Goal: Task Accomplishment & Management: Use online tool/utility

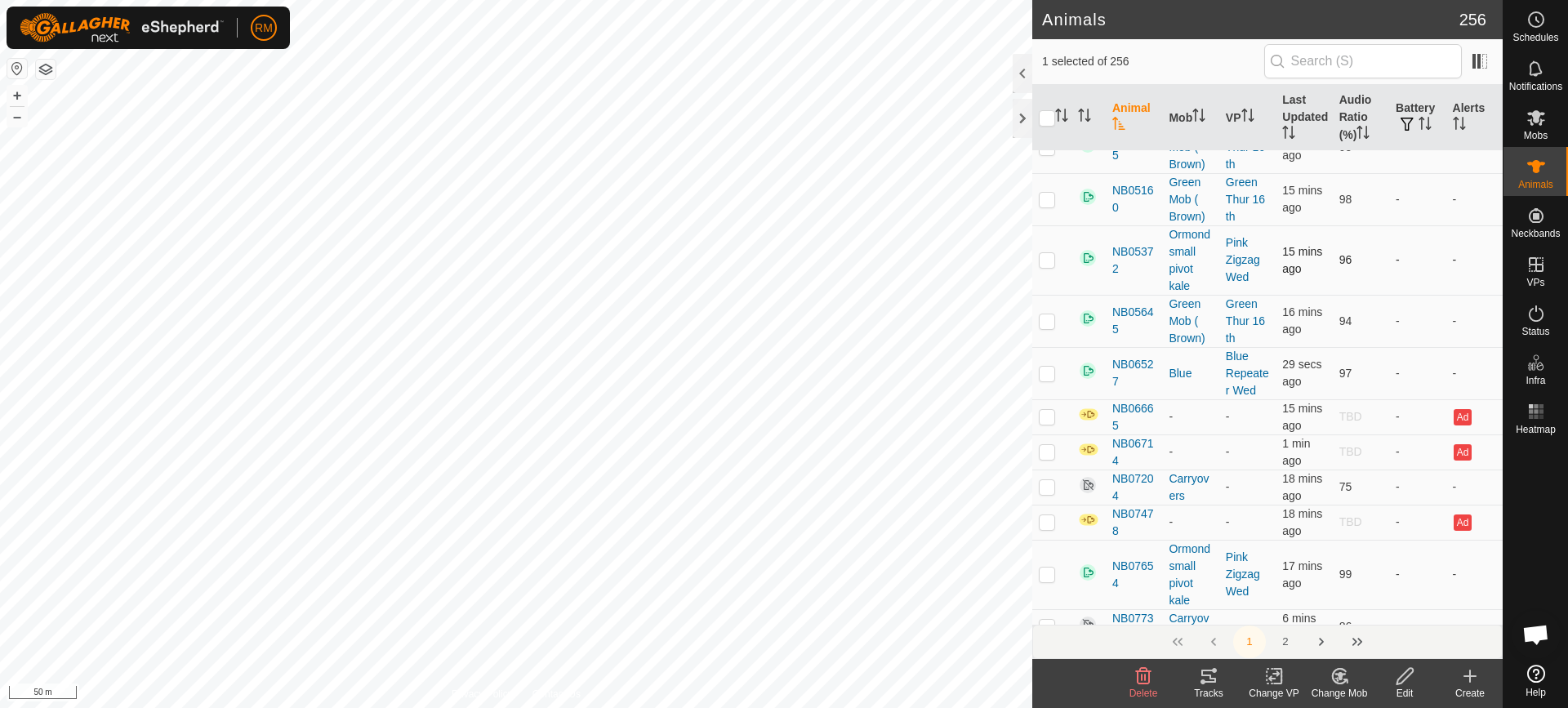
scroll to position [327, 0]
click at [1062, 118] on icon "Activate to sort" at bounding box center [1065, 120] width 6 height 3
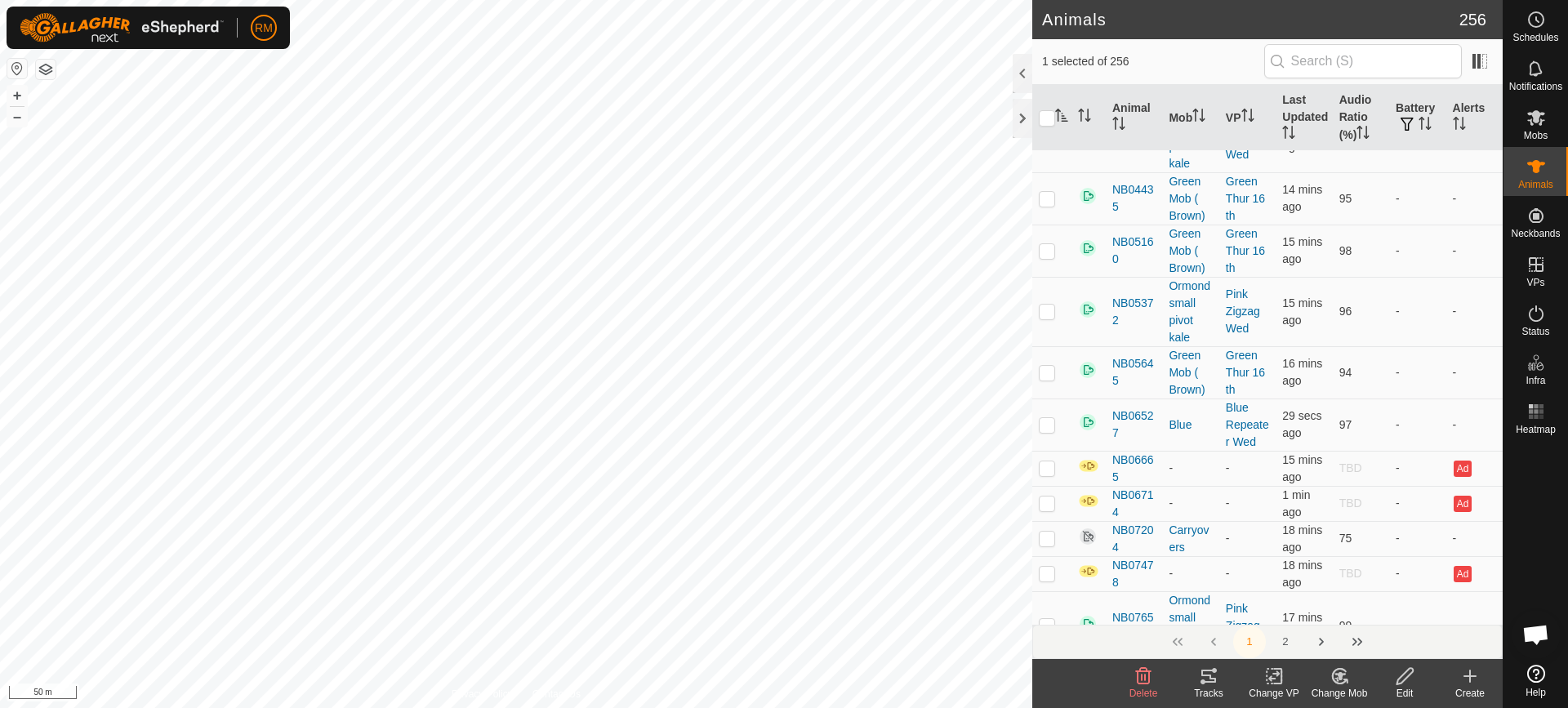
scroll to position [0, 0]
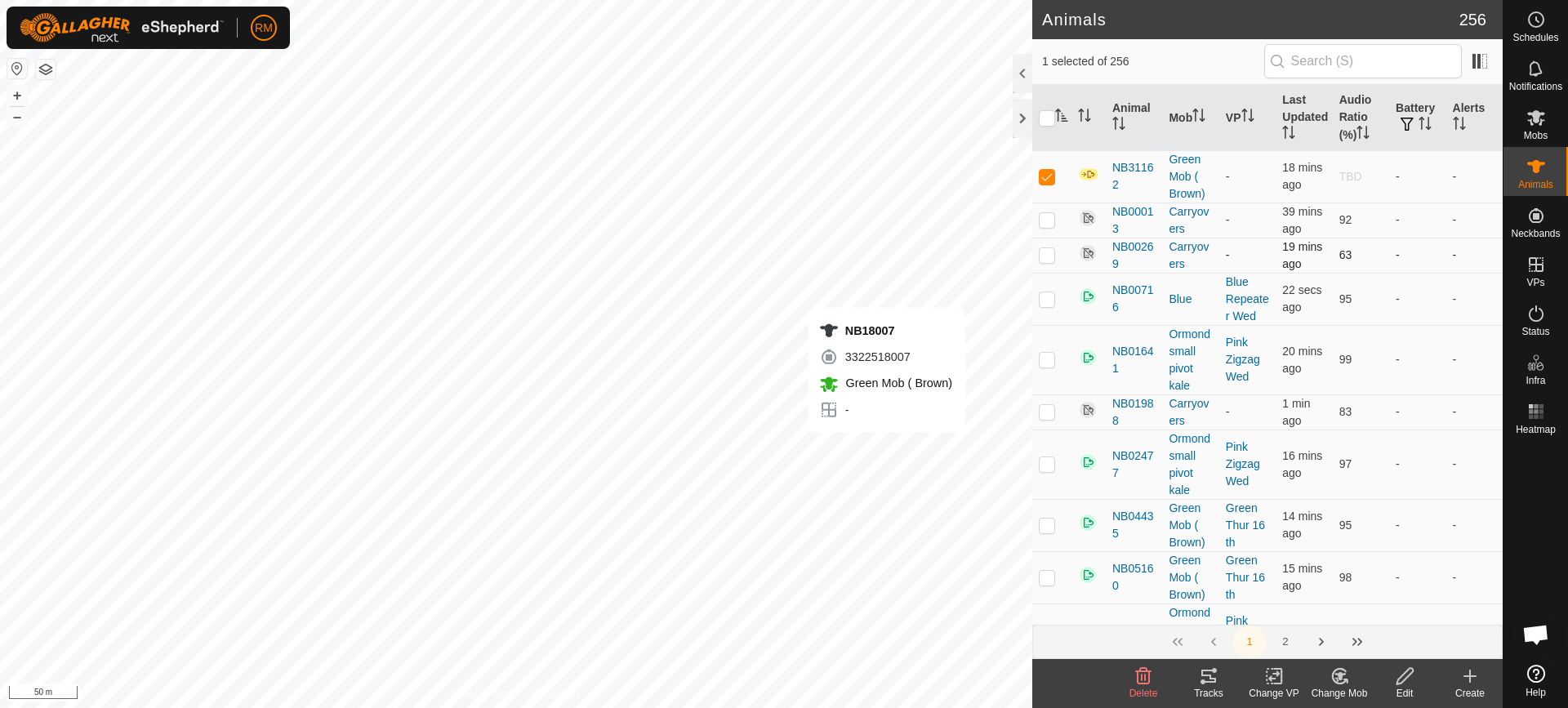
checkbox input "true"
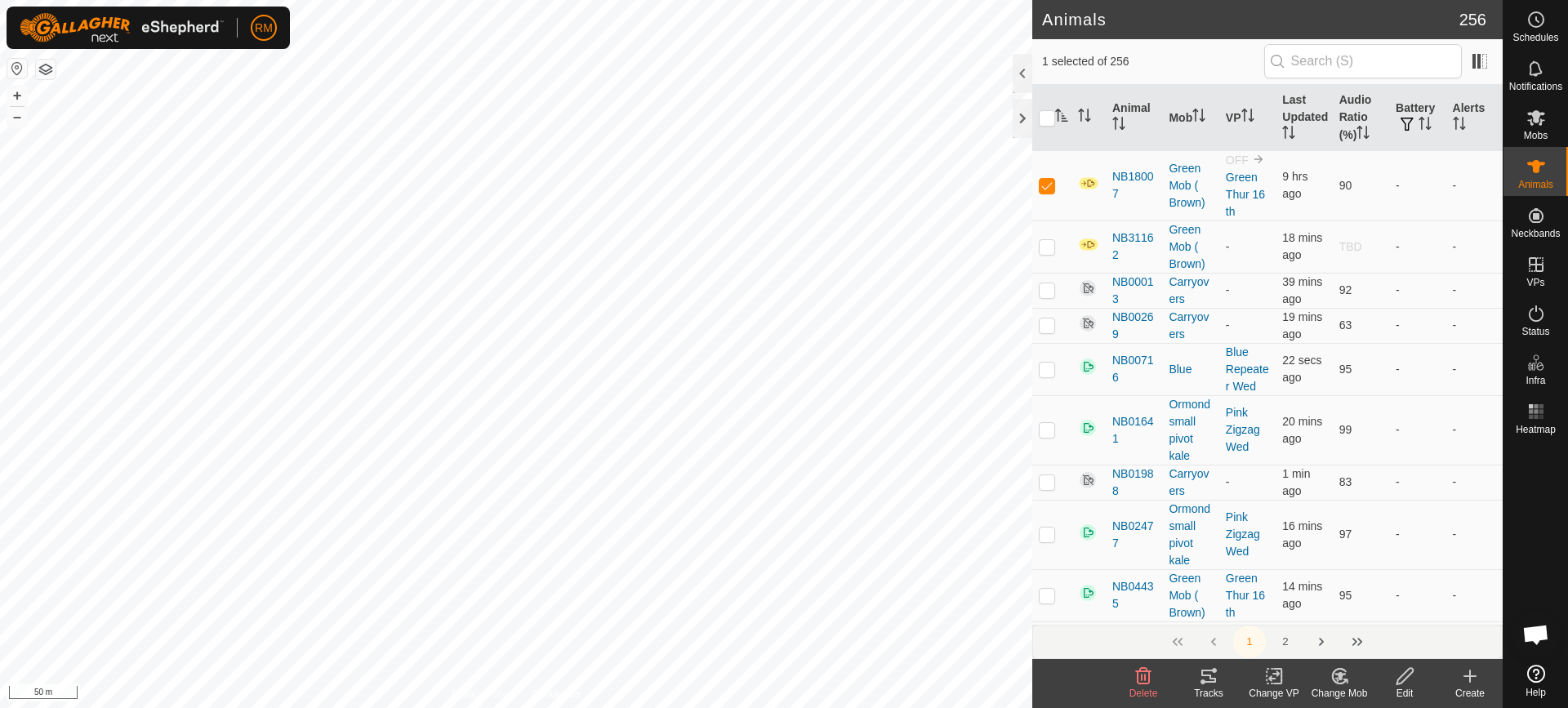
click at [1061, 114] on icon "Activate to sort" at bounding box center [1062, 116] width 13 height 13
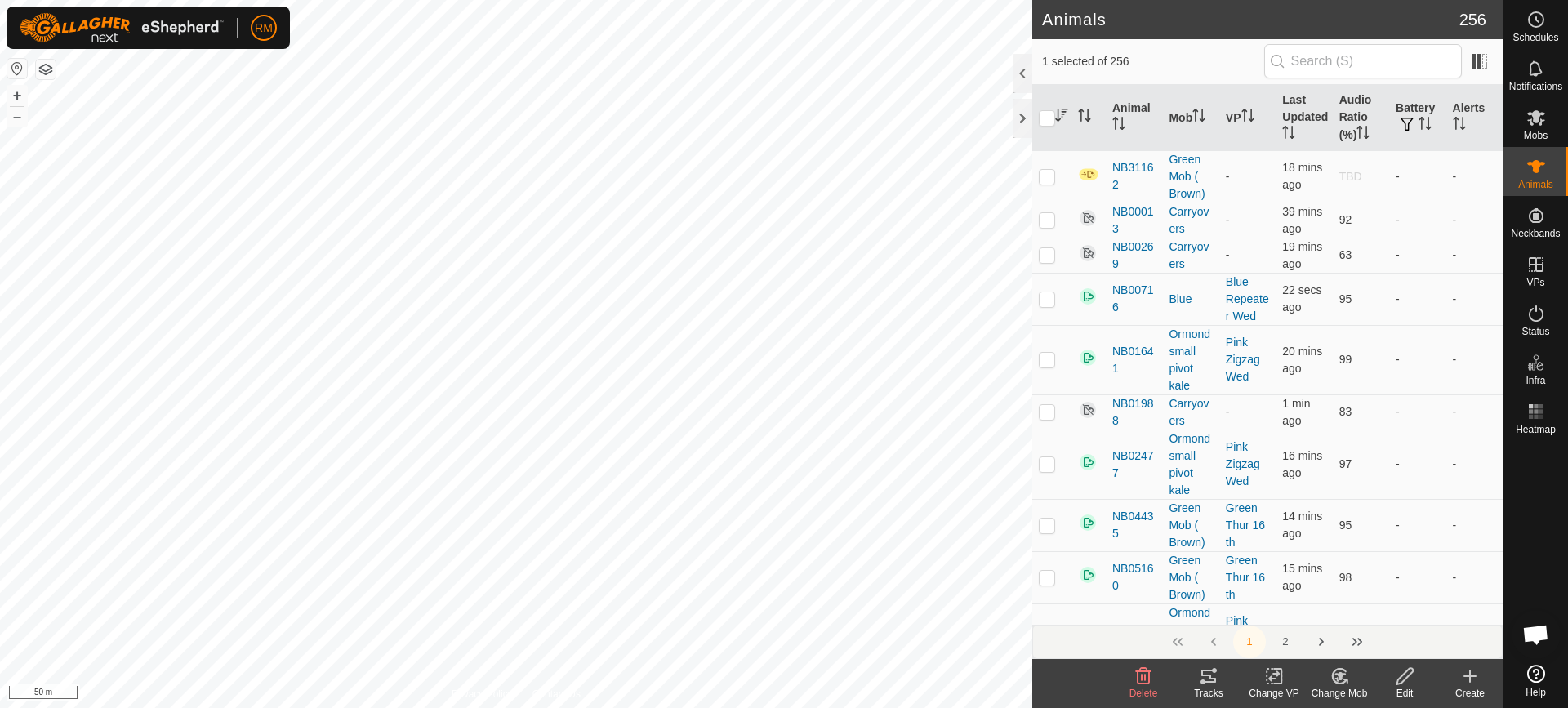
click at [1061, 114] on icon "Activate to sort" at bounding box center [1062, 116] width 13 height 13
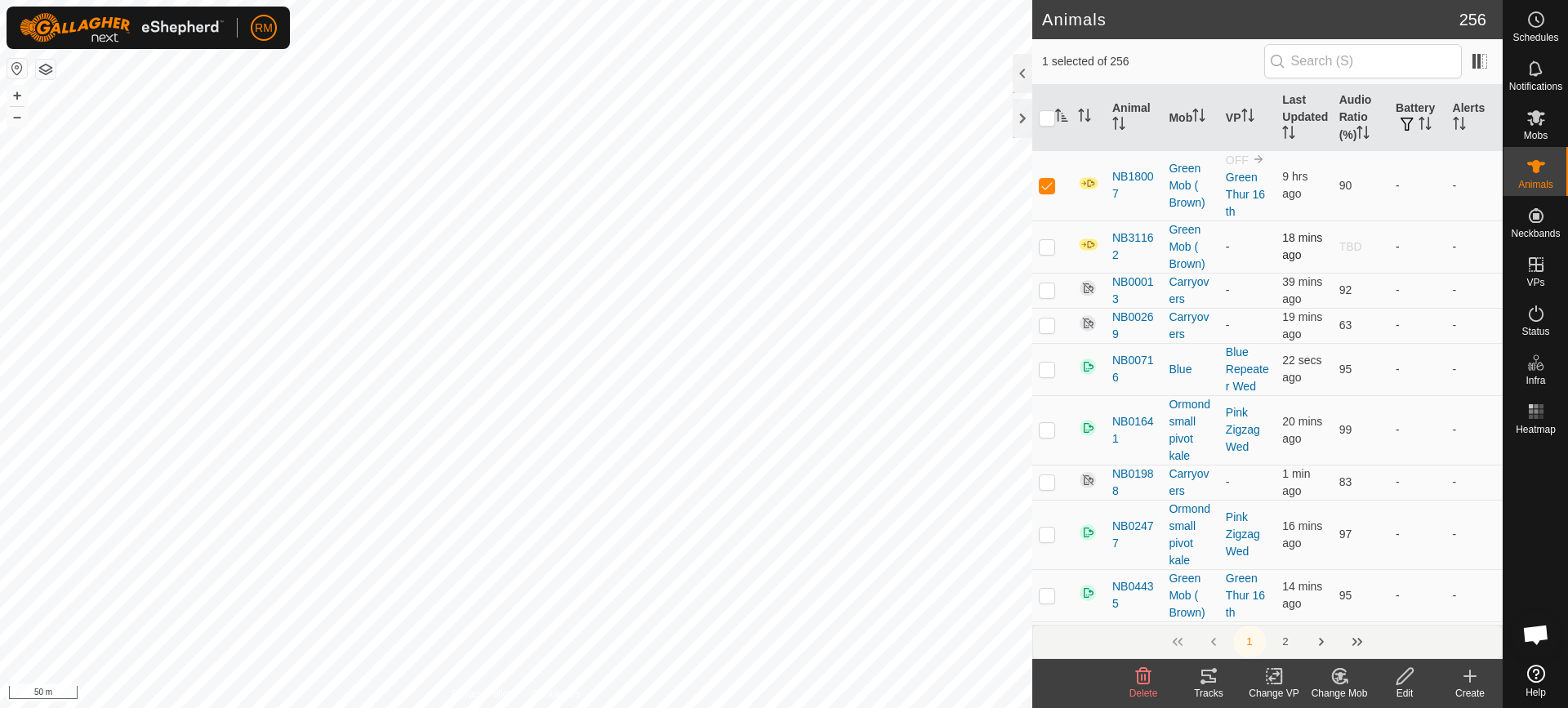
click at [1046, 253] on p-checkbox at bounding box center [1047, 247] width 17 height 13
checkbox input "true"
click at [1042, 296] on p-checkbox at bounding box center [1047, 290] width 17 height 13
checkbox input "false"
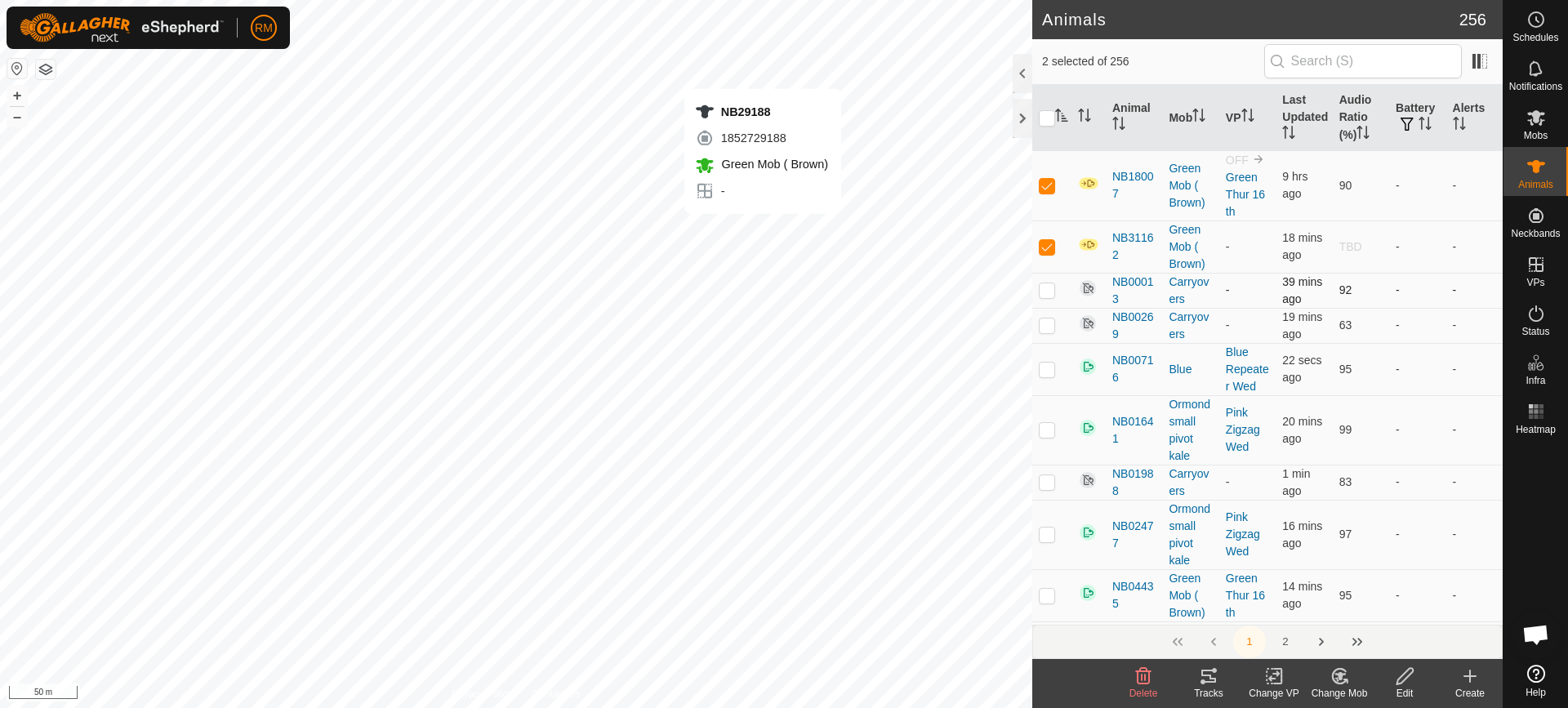
checkbox input "true"
checkbox input "false"
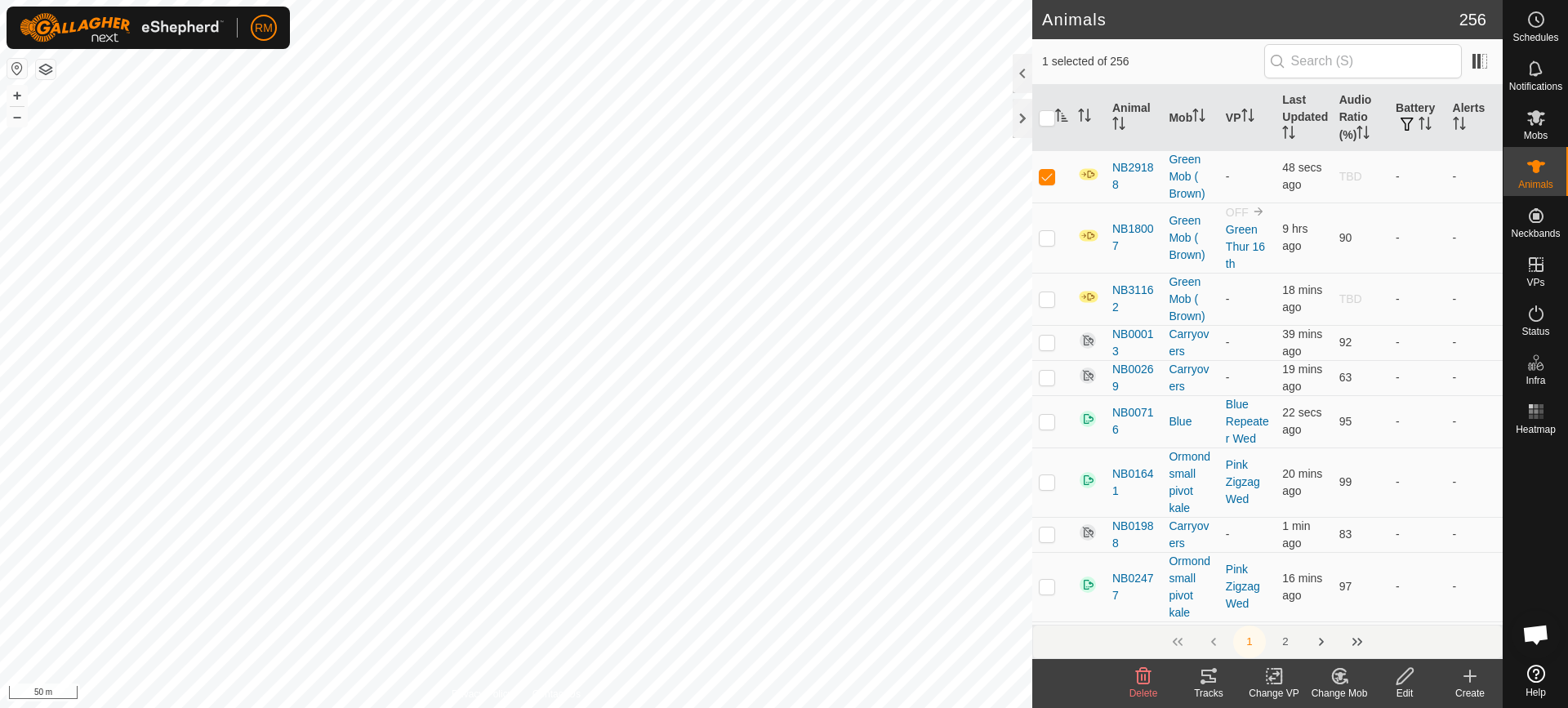
click at [1061, 116] on icon "Activate to sort" at bounding box center [1062, 116] width 13 height 13
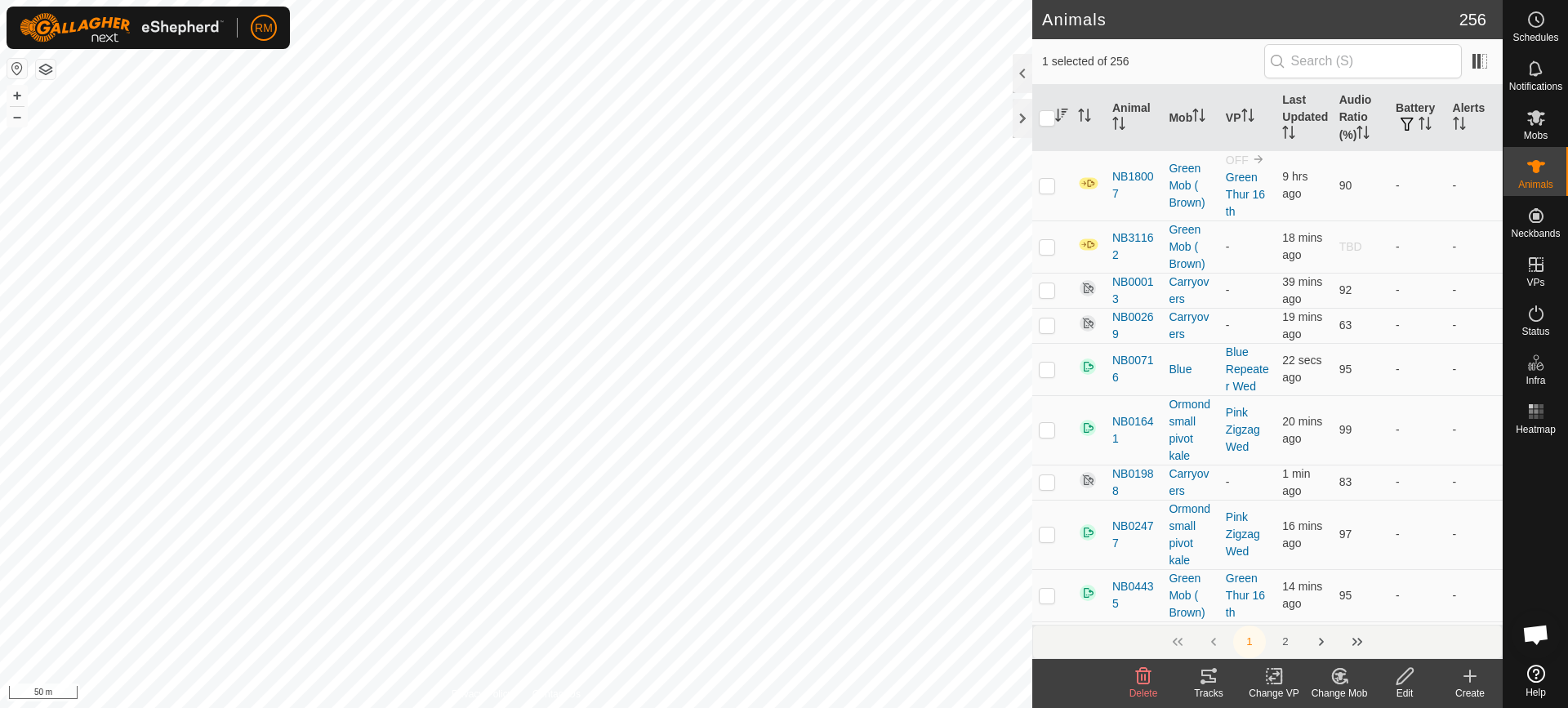
click at [1061, 116] on icon "Activate to sort" at bounding box center [1062, 116] width 13 height 13
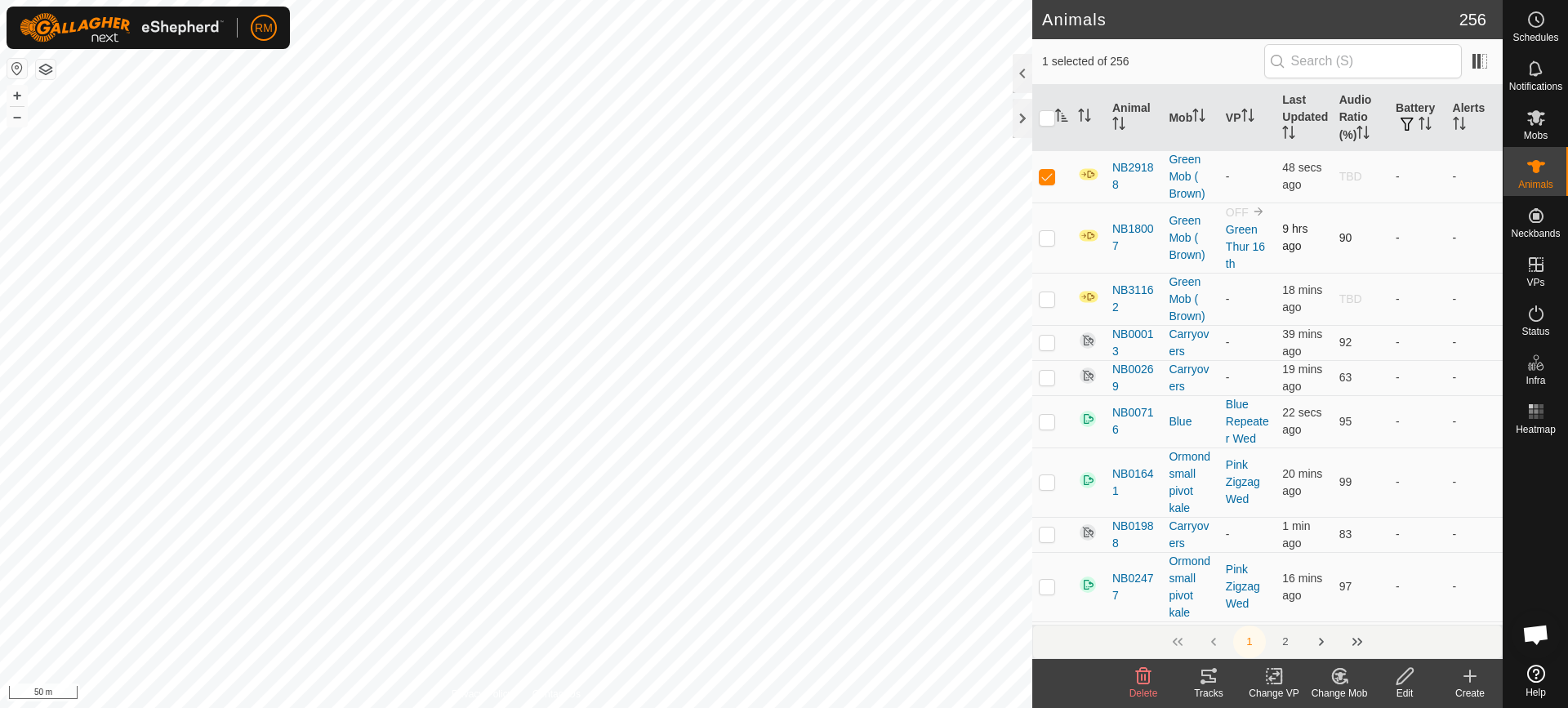
click at [1046, 245] on p-checkbox at bounding box center [1047, 238] width 17 height 13
checkbox input "true"
click at [1042, 305] on p-checkbox at bounding box center [1047, 300] width 17 height 13
checkbox input "true"
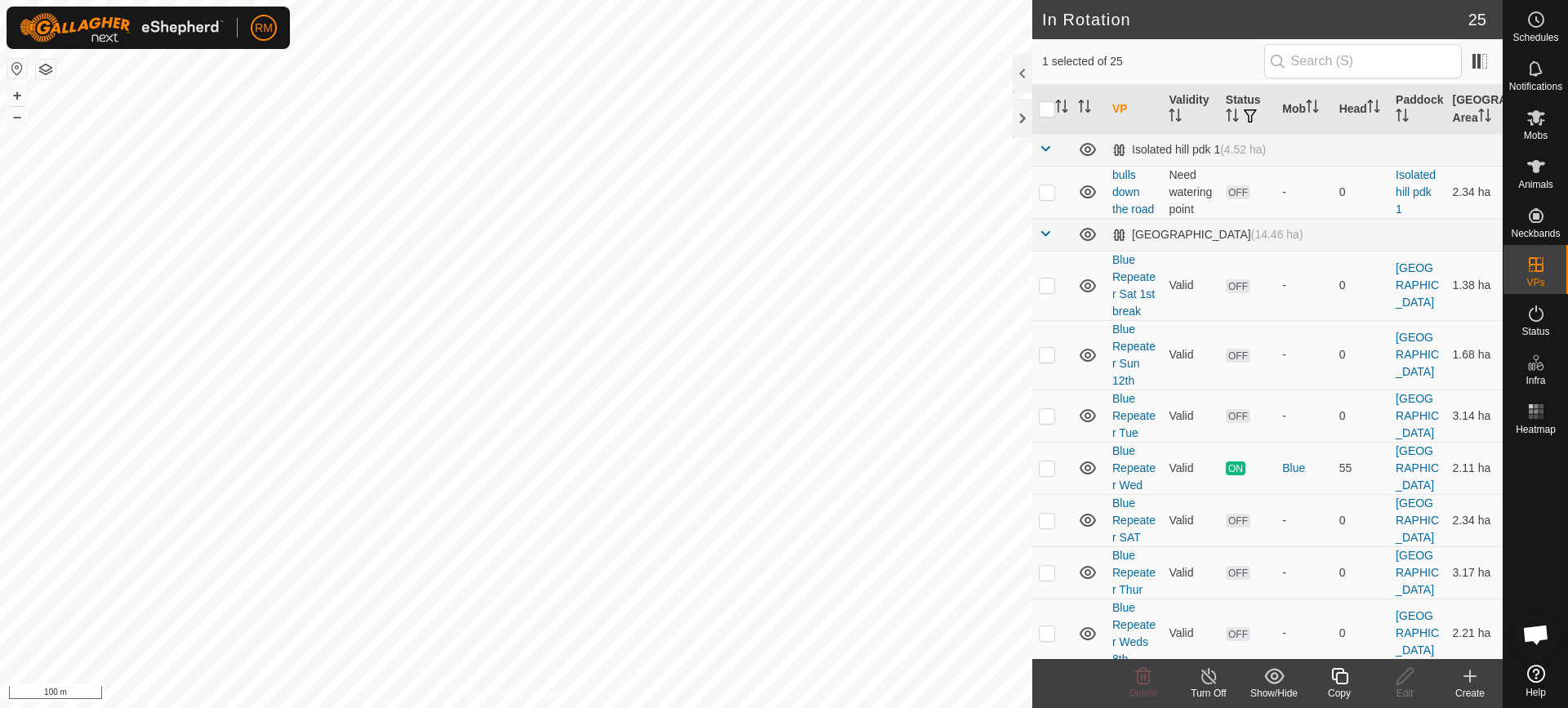
click at [1337, 679] on icon at bounding box center [1340, 676] width 17 height 17
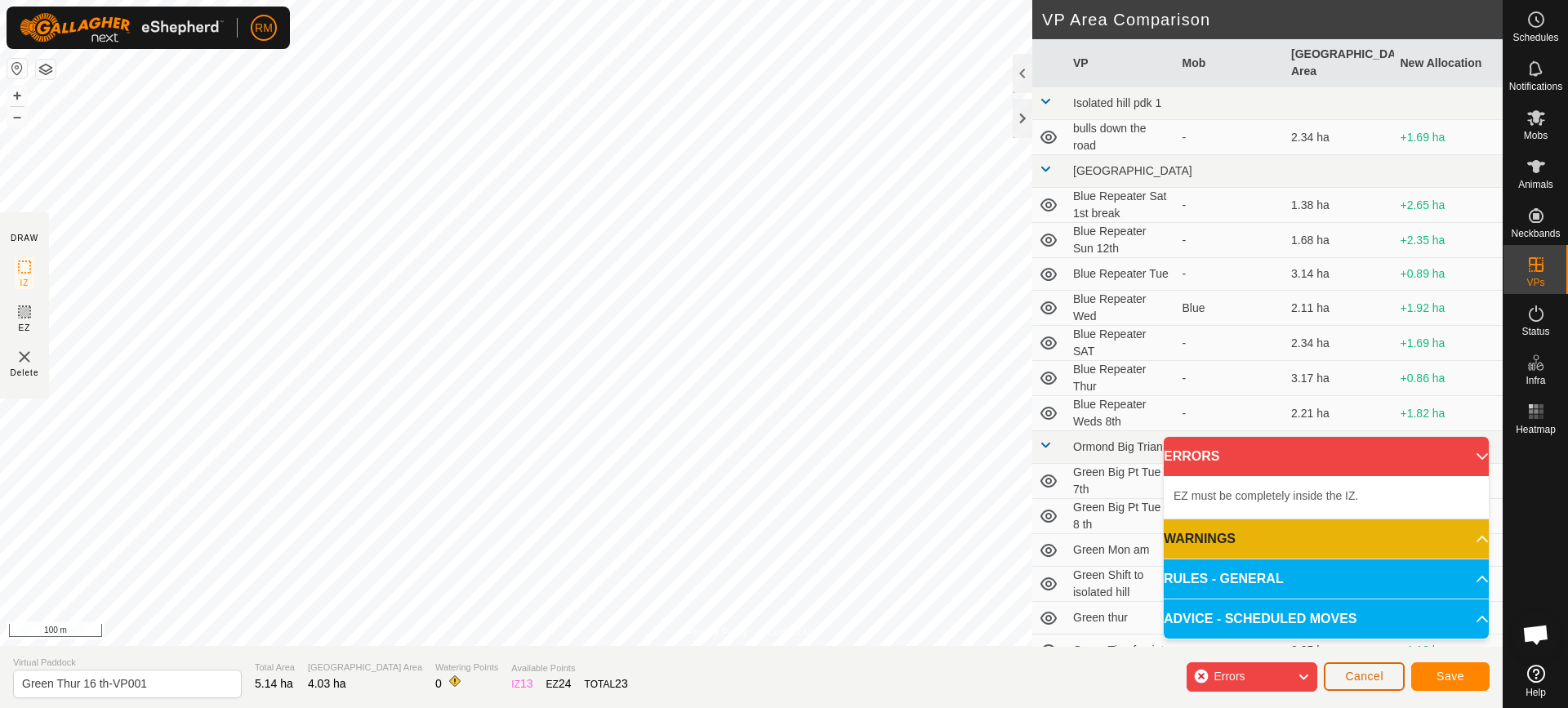
click at [1386, 678] on button "Cancel" at bounding box center [1364, 676] width 81 height 28
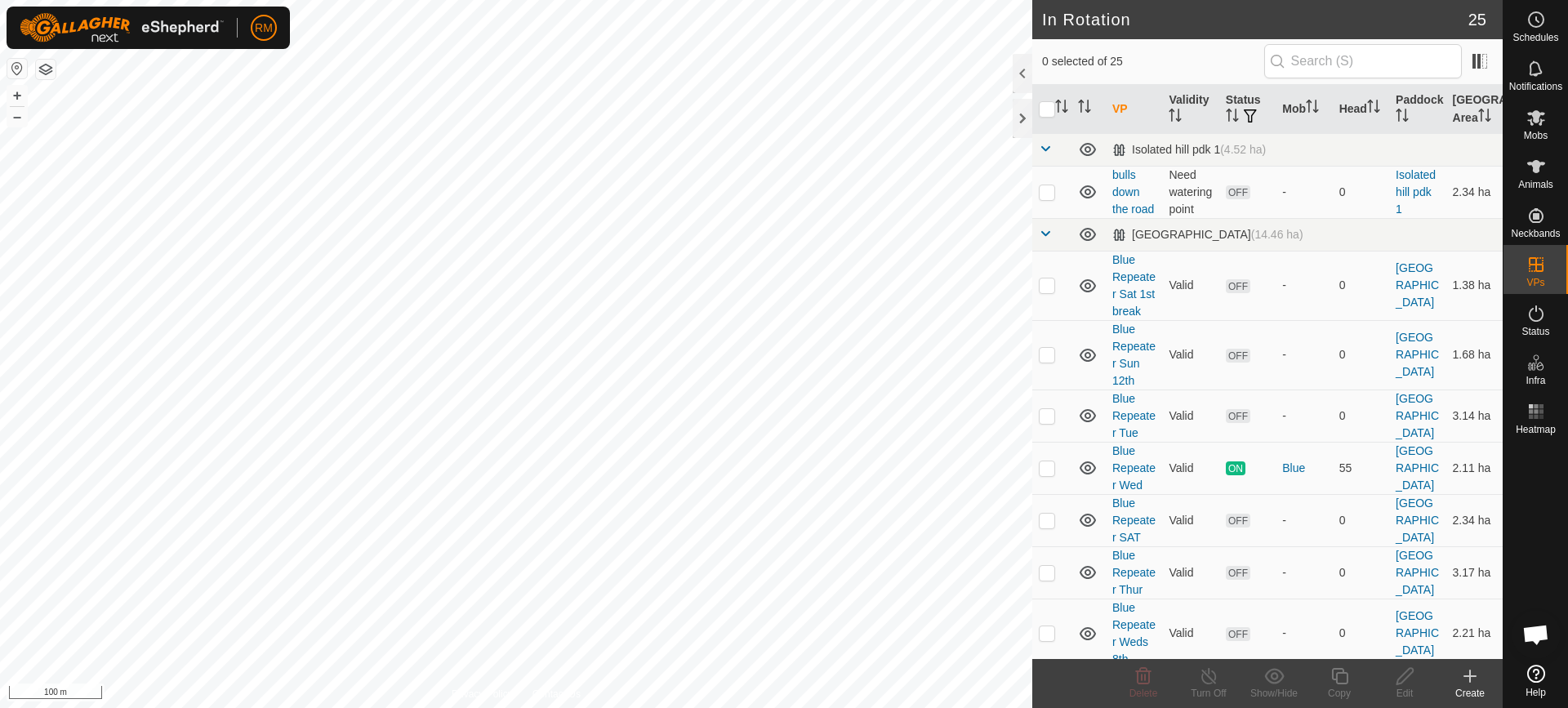
click at [1475, 674] on icon at bounding box center [1471, 676] width 20 height 20
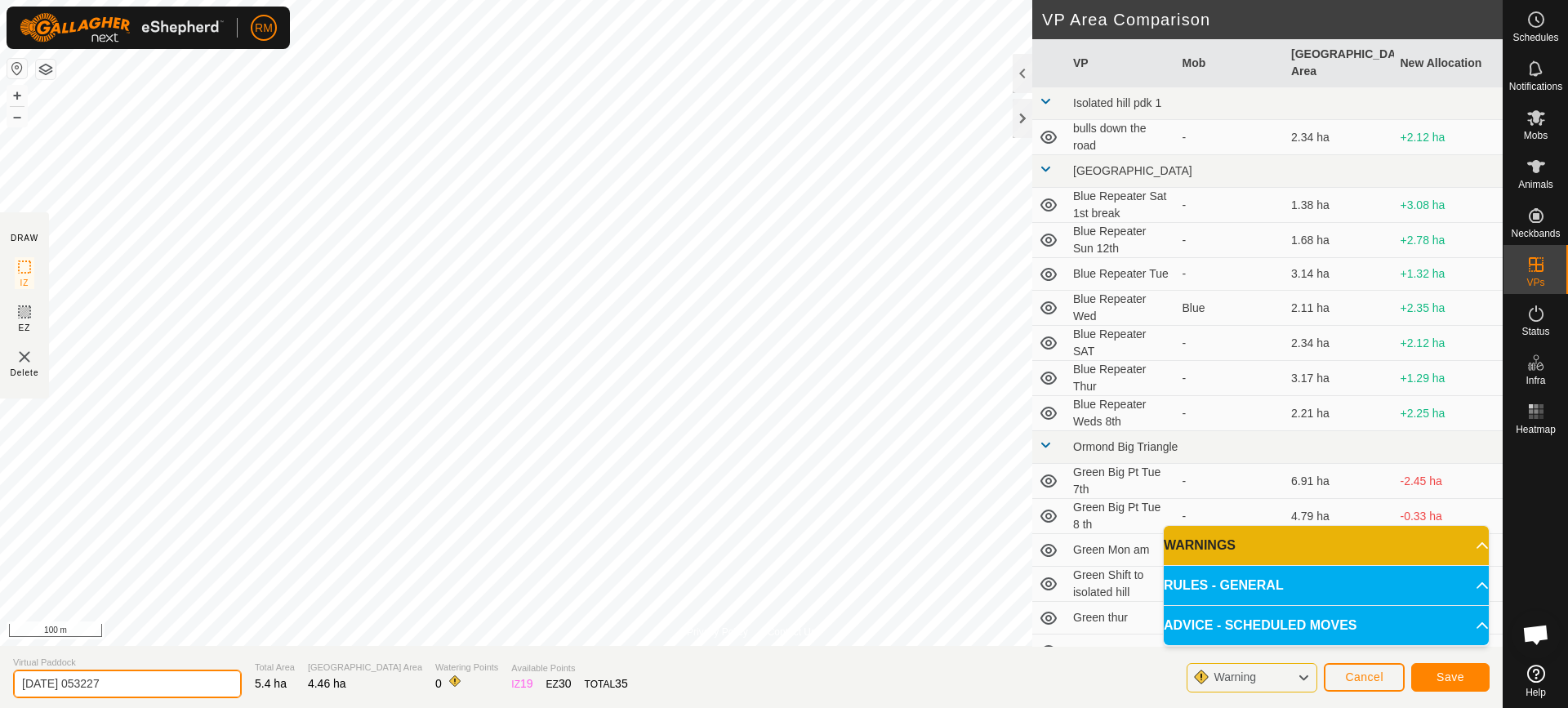
click at [136, 686] on input "[DATE] 053227" at bounding box center [127, 684] width 229 height 28
type input "2"
type input "green Thur"
click at [1457, 678] on span "Save" at bounding box center [1450, 677] width 27 height 13
click at [1472, 544] on p-accordion-header "WARNINGS" at bounding box center [1326, 545] width 325 height 39
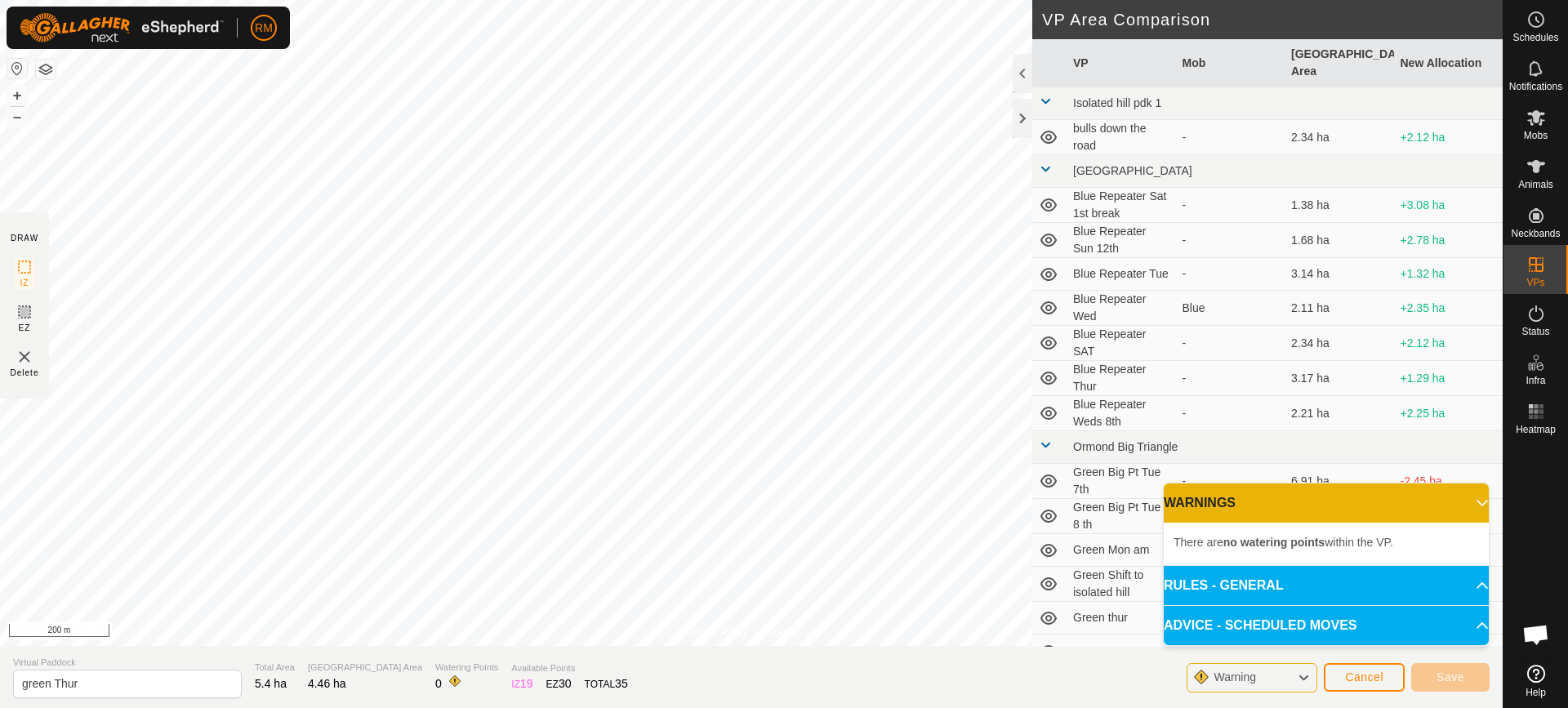
click at [1450, 538] on li "There are no watering points within the VP." at bounding box center [1326, 542] width 305 height 20
click at [1300, 676] on icon at bounding box center [1303, 678] width 13 height 22
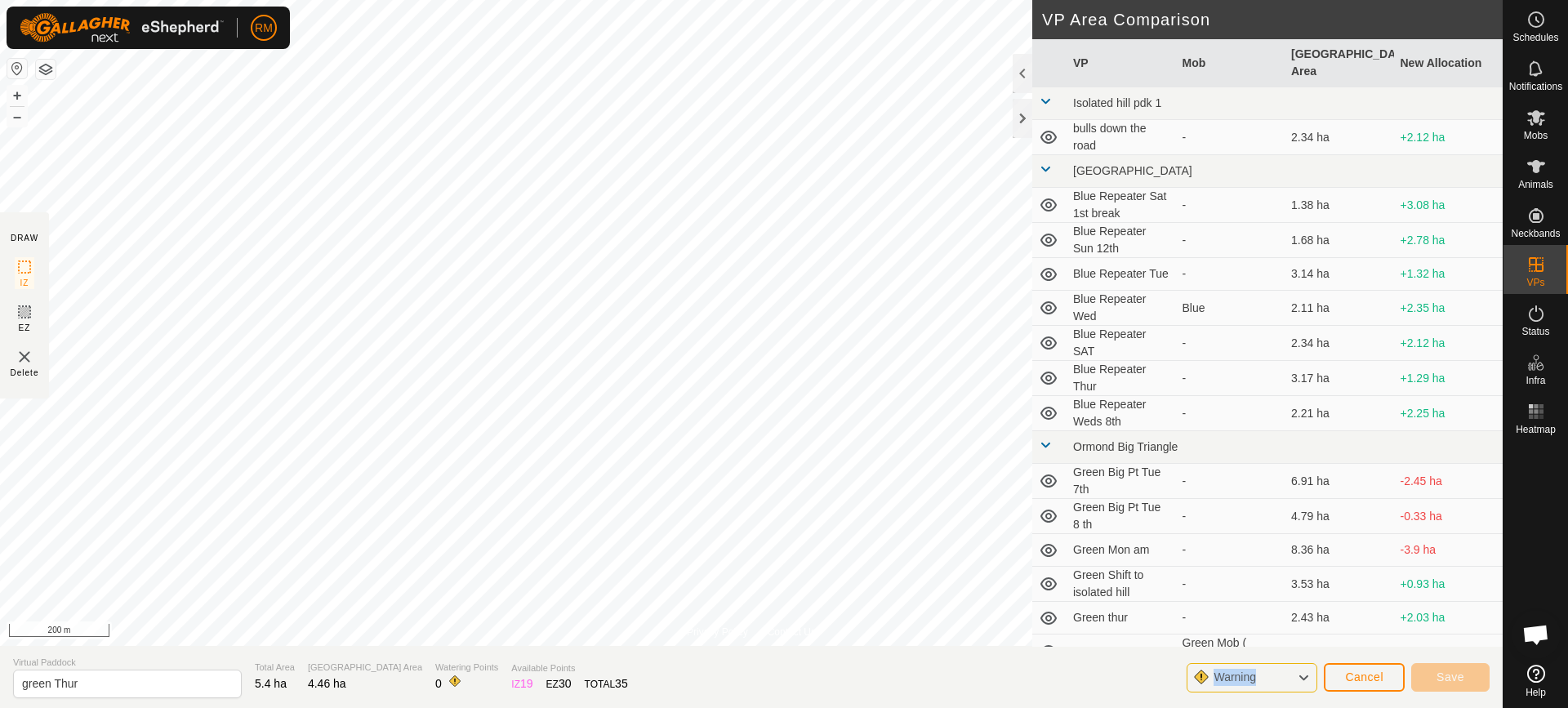
click at [1301, 676] on icon at bounding box center [1303, 678] width 13 height 22
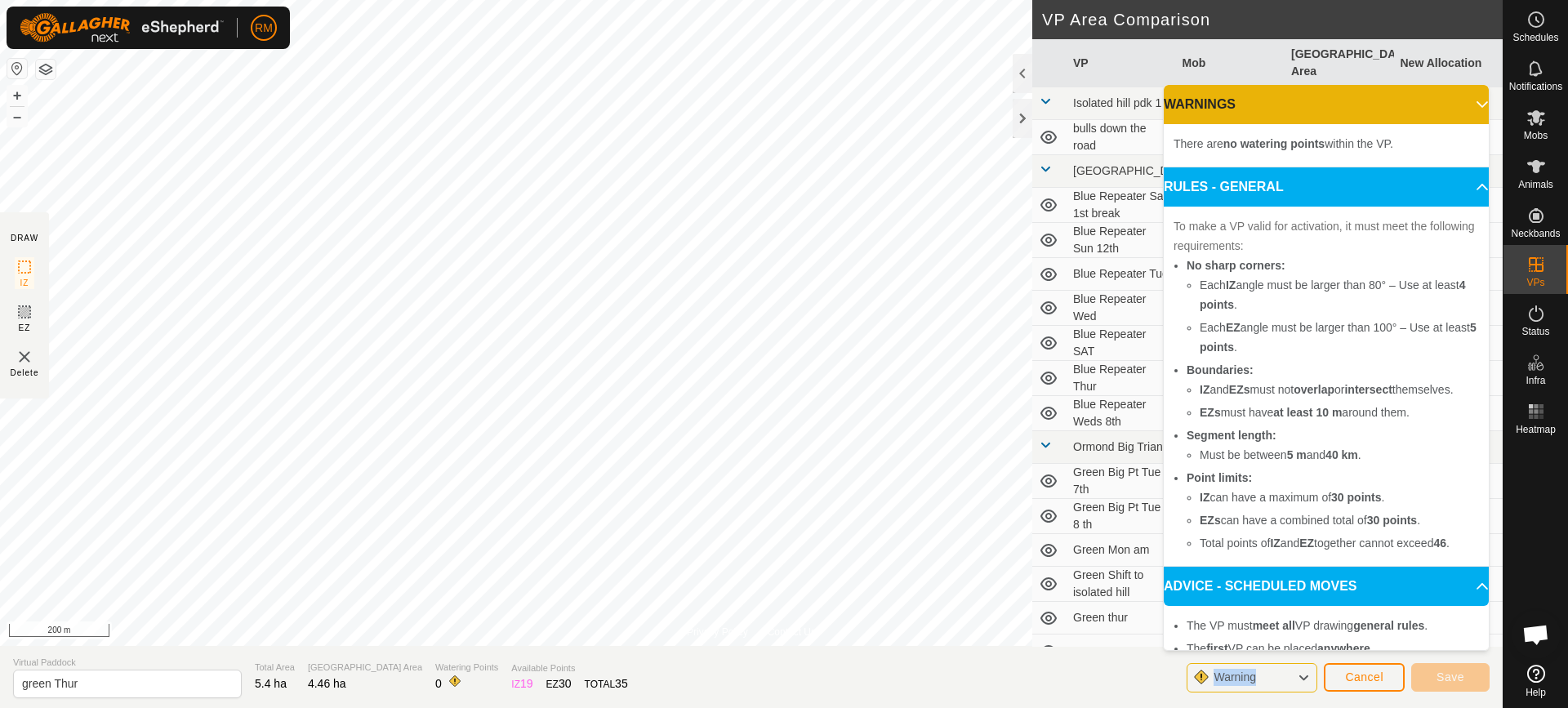
click at [1276, 681] on div "Warning" at bounding box center [1252, 677] width 131 height 29
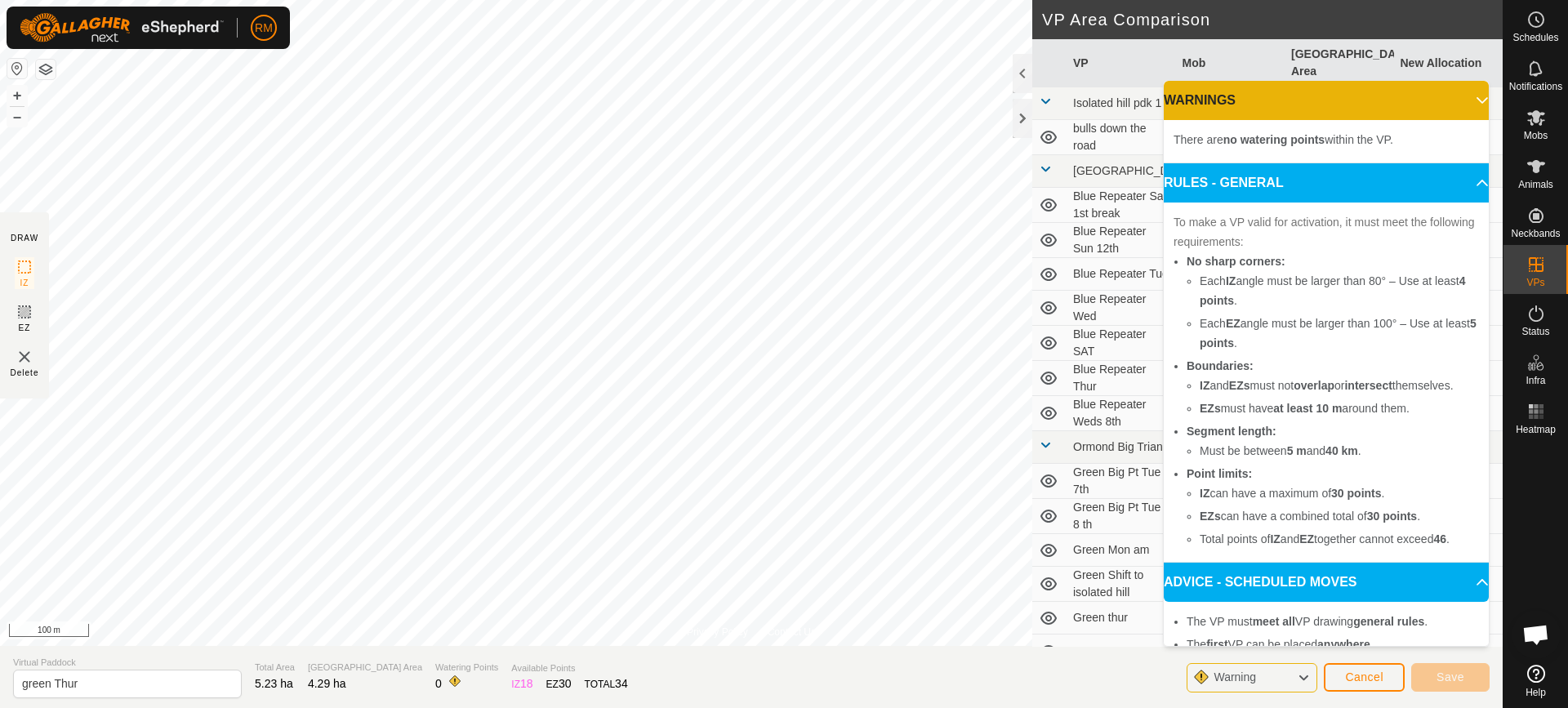
click at [1447, 692] on div "Save" at bounding box center [1451, 676] width 78 height 39
click at [1463, 181] on p-accordion-header "RULES - GENERAL" at bounding box center [1326, 182] width 325 height 39
click at [1461, 183] on p-accordion-header "RULES - GENERAL" at bounding box center [1326, 182] width 325 height 39
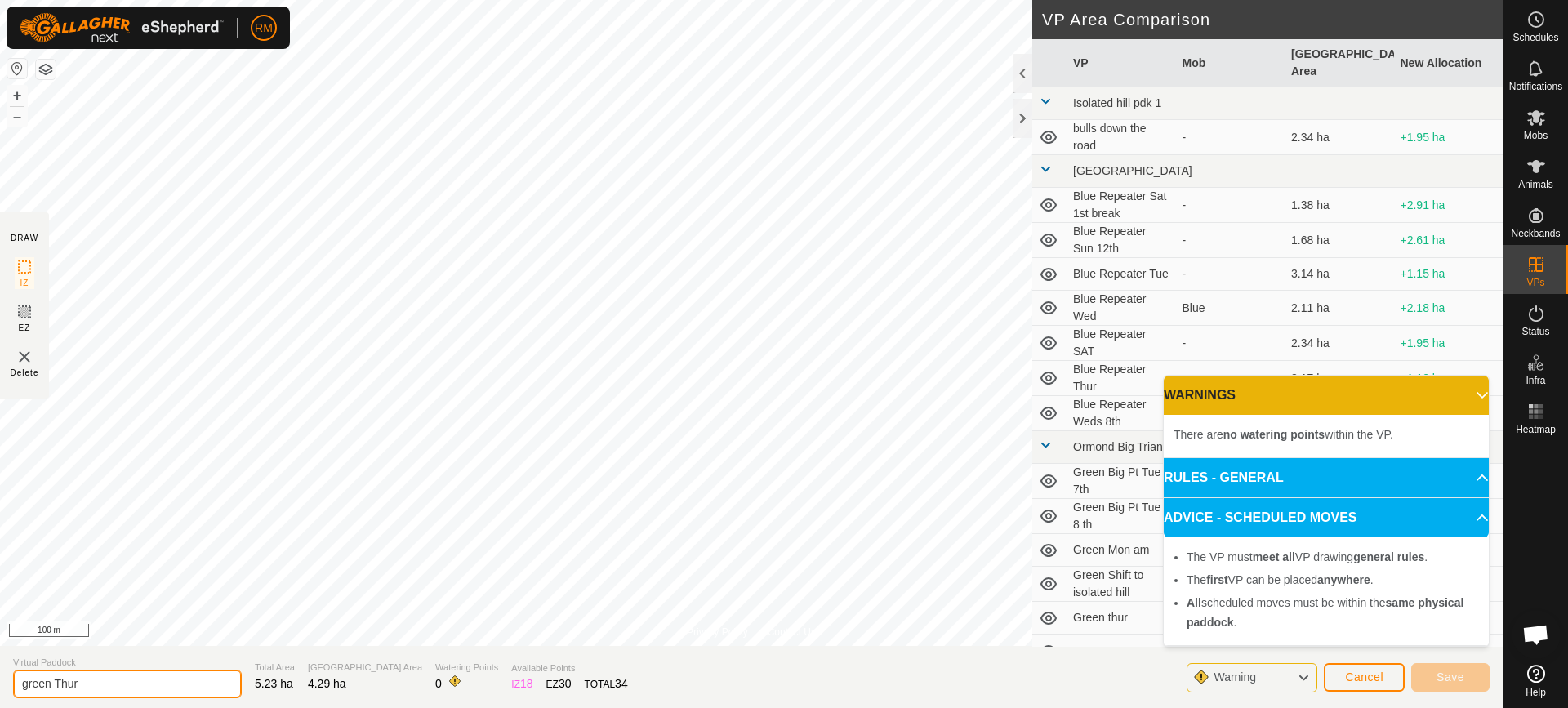
click at [116, 685] on input "green Thur" at bounding box center [127, 684] width 229 height 28
click at [1368, 676] on span "Cancel" at bounding box center [1364, 677] width 38 height 13
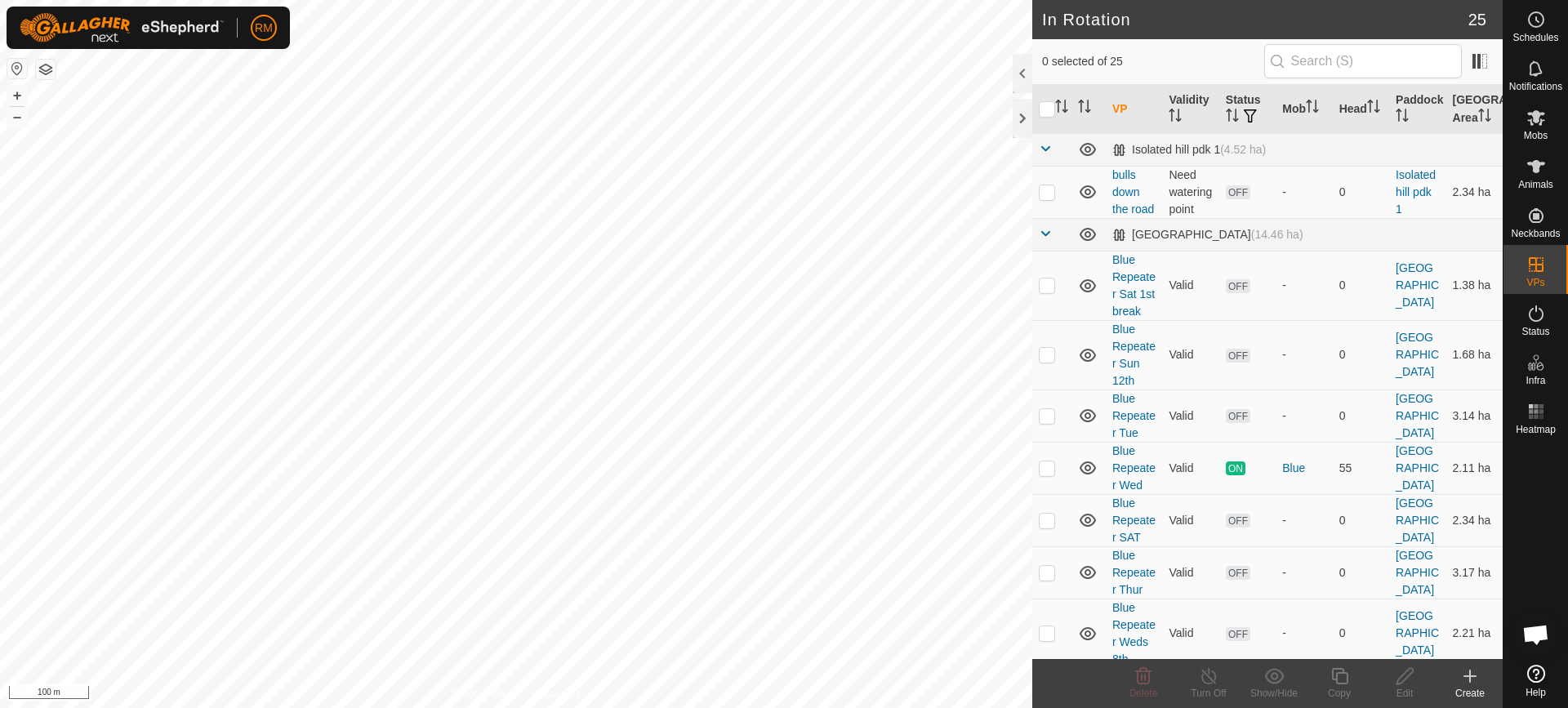
click at [1470, 681] on icon at bounding box center [1470, 676] width 0 height 12
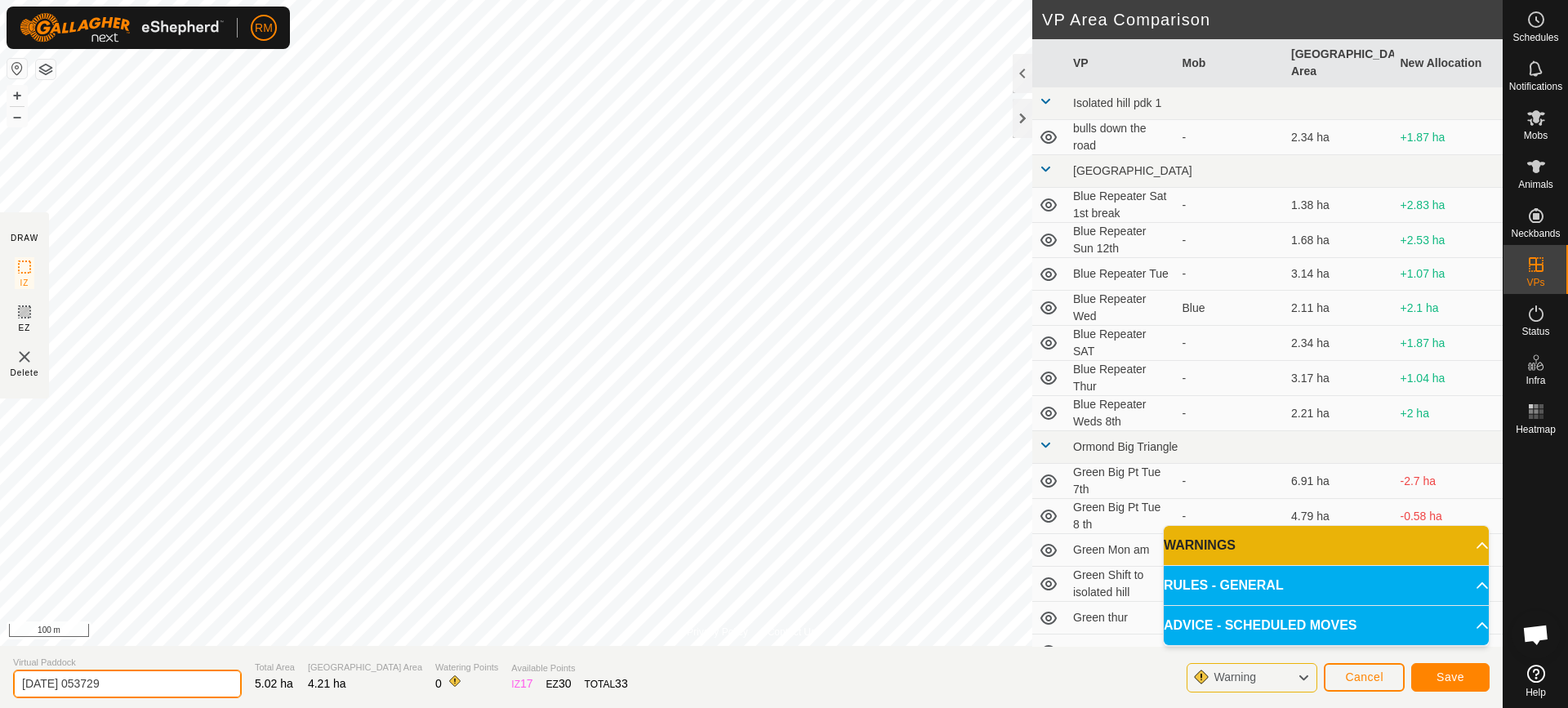
click at [134, 681] on input "[DATE] 053729" at bounding box center [127, 684] width 229 height 28
type input "2"
click at [1439, 673] on span "Save" at bounding box center [1450, 677] width 27 height 13
click at [87, 685] on input "green thur" at bounding box center [127, 684] width 229 height 28
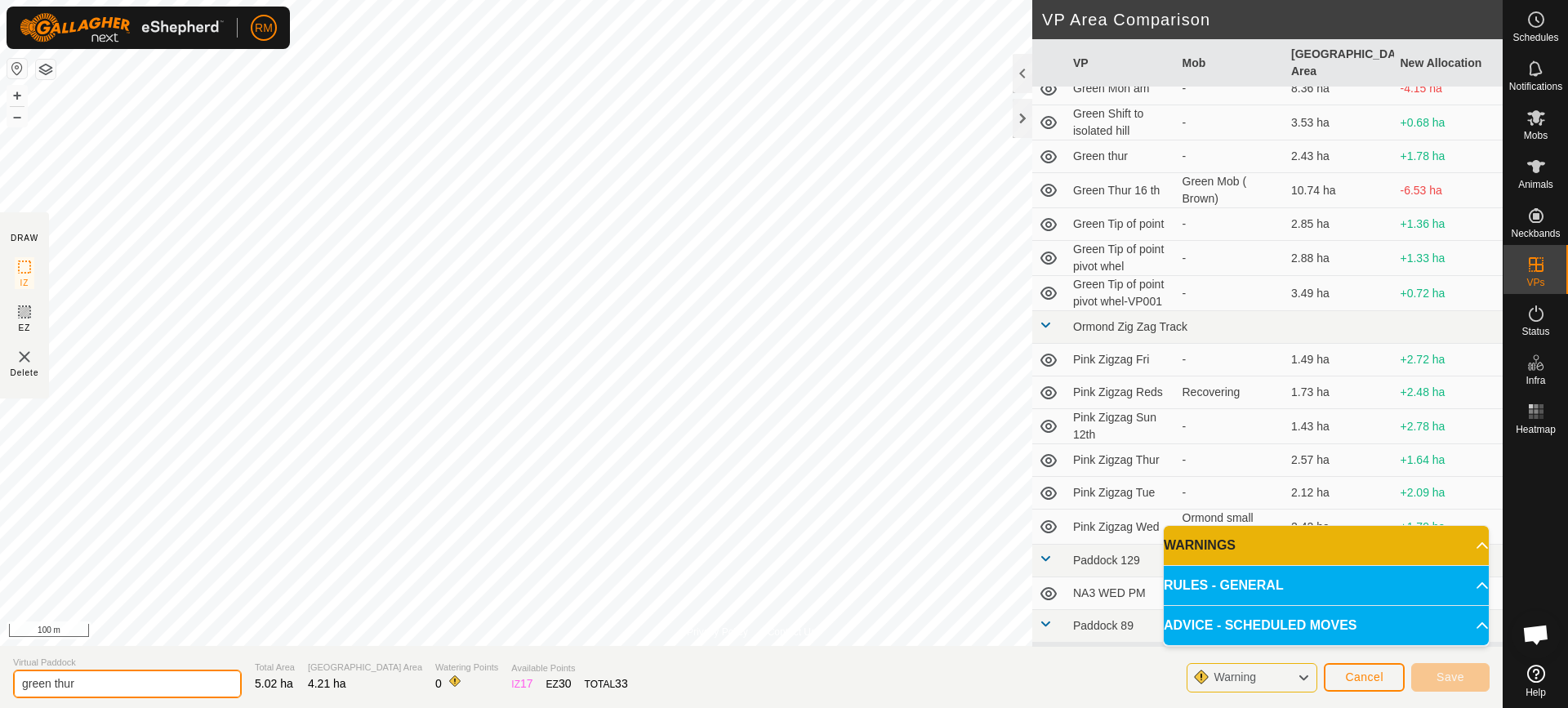
scroll to position [463, 0]
type input "green thur"
click at [1128, 174] on td "Green Thur 16 th" at bounding box center [1121, 190] width 110 height 35
click at [1353, 676] on span "Cancel" at bounding box center [1364, 677] width 38 height 13
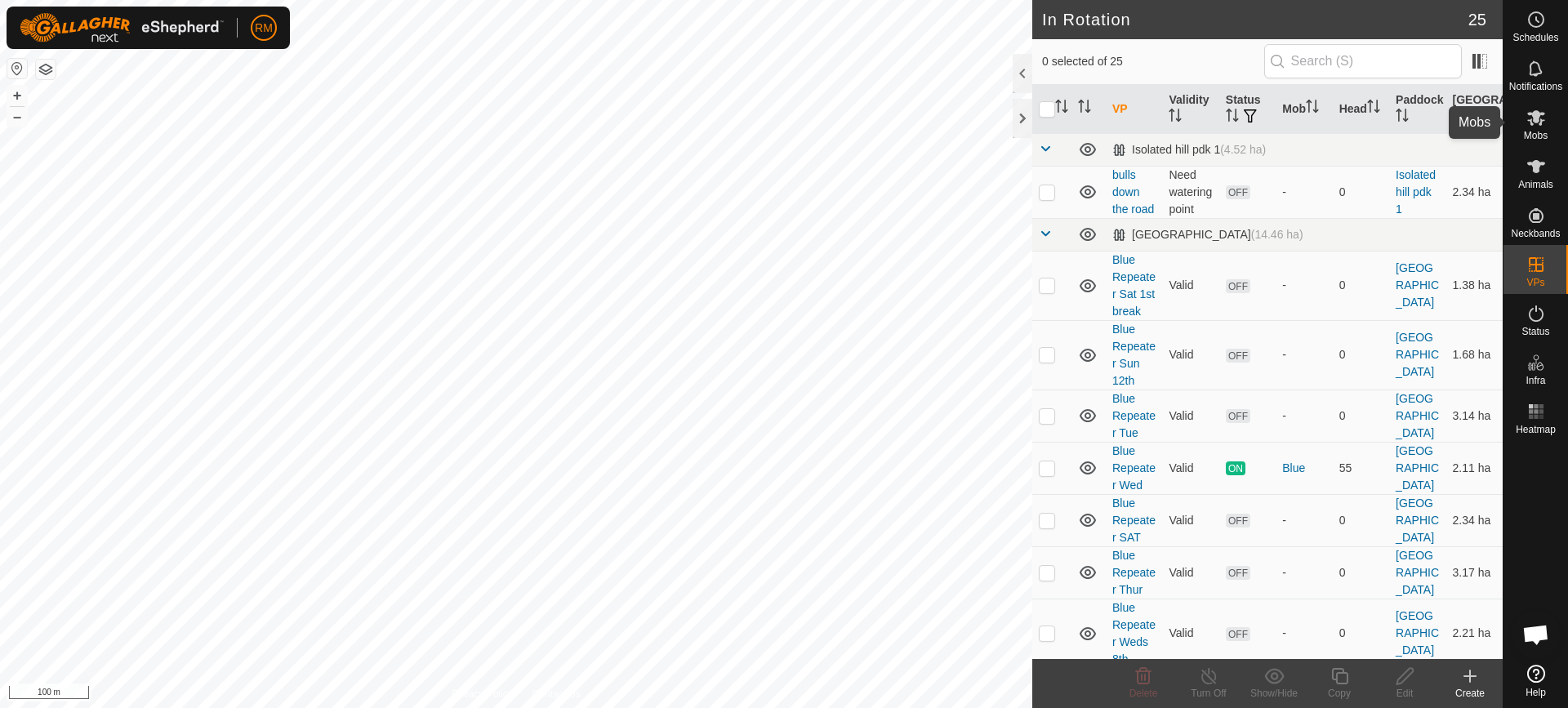
drag, startPoint x: 1541, startPoint y: 124, endPoint x: 1517, endPoint y: 139, distance: 28.3
click at [1541, 127] on es-mob-svg-icon at bounding box center [1536, 117] width 29 height 26
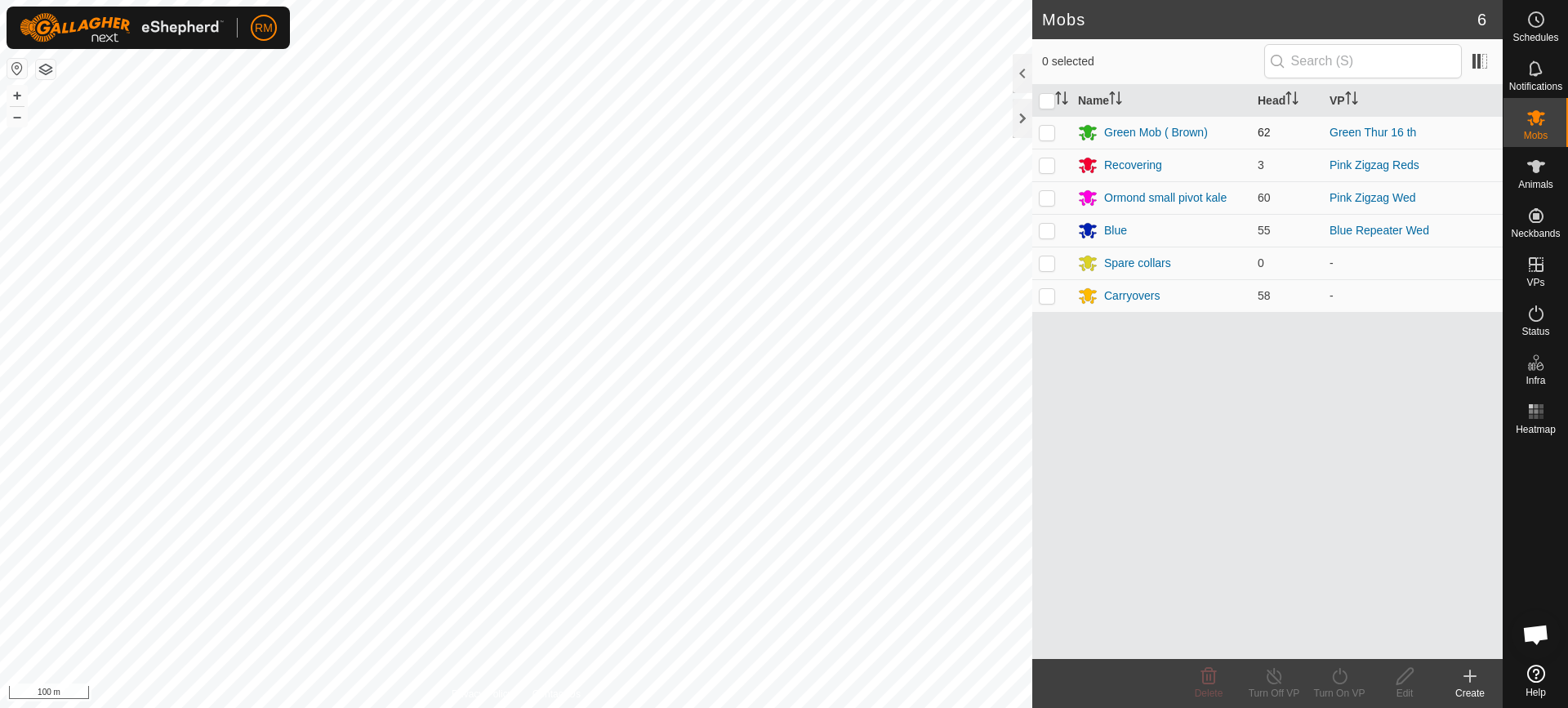
click at [1047, 131] on p-checkbox at bounding box center [1047, 132] width 17 height 13
checkbox input "true"
click at [1338, 684] on icon at bounding box center [1340, 676] width 15 height 17
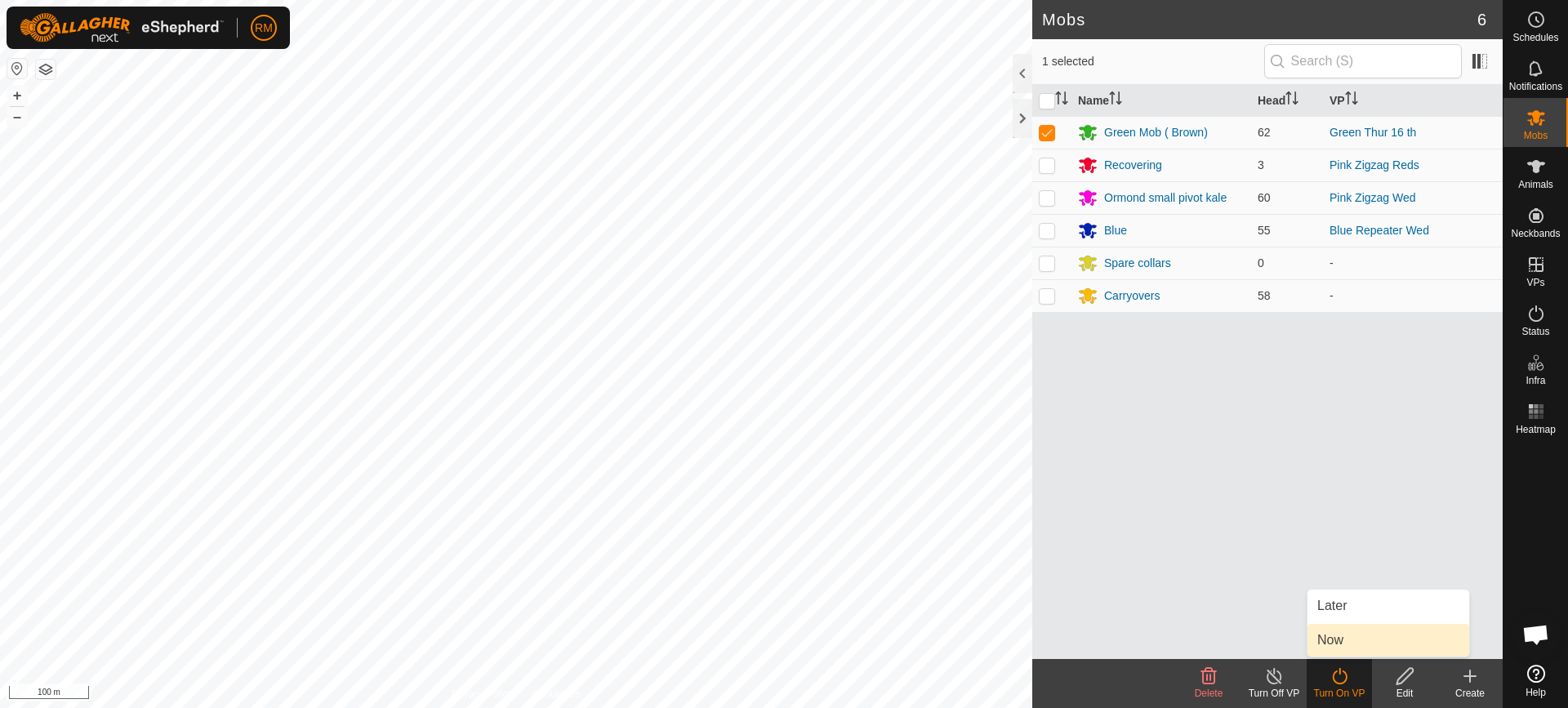
click at [1356, 640] on link "Now" at bounding box center [1388, 640] width 161 height 32
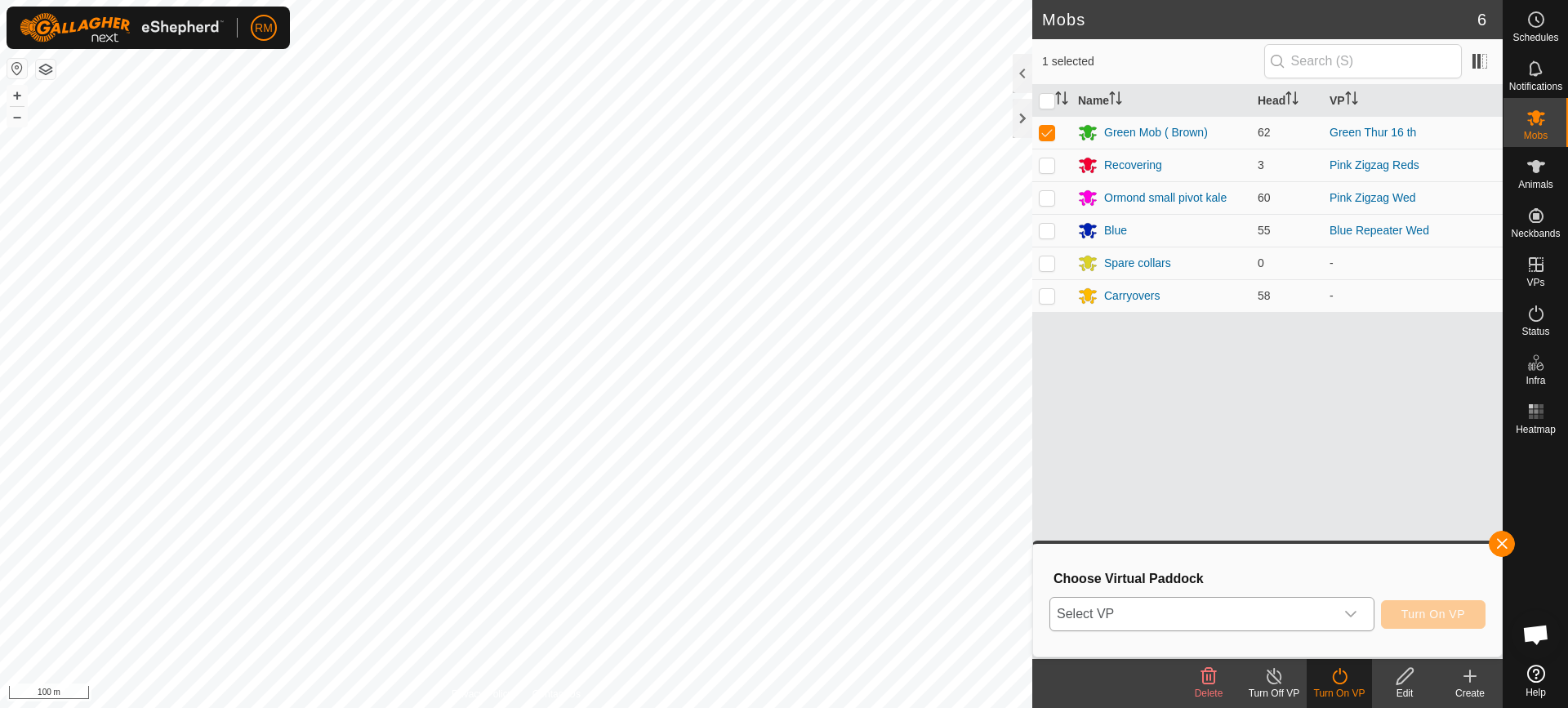
click at [1353, 609] on icon "dropdown trigger" at bounding box center [1351, 615] width 13 height 13
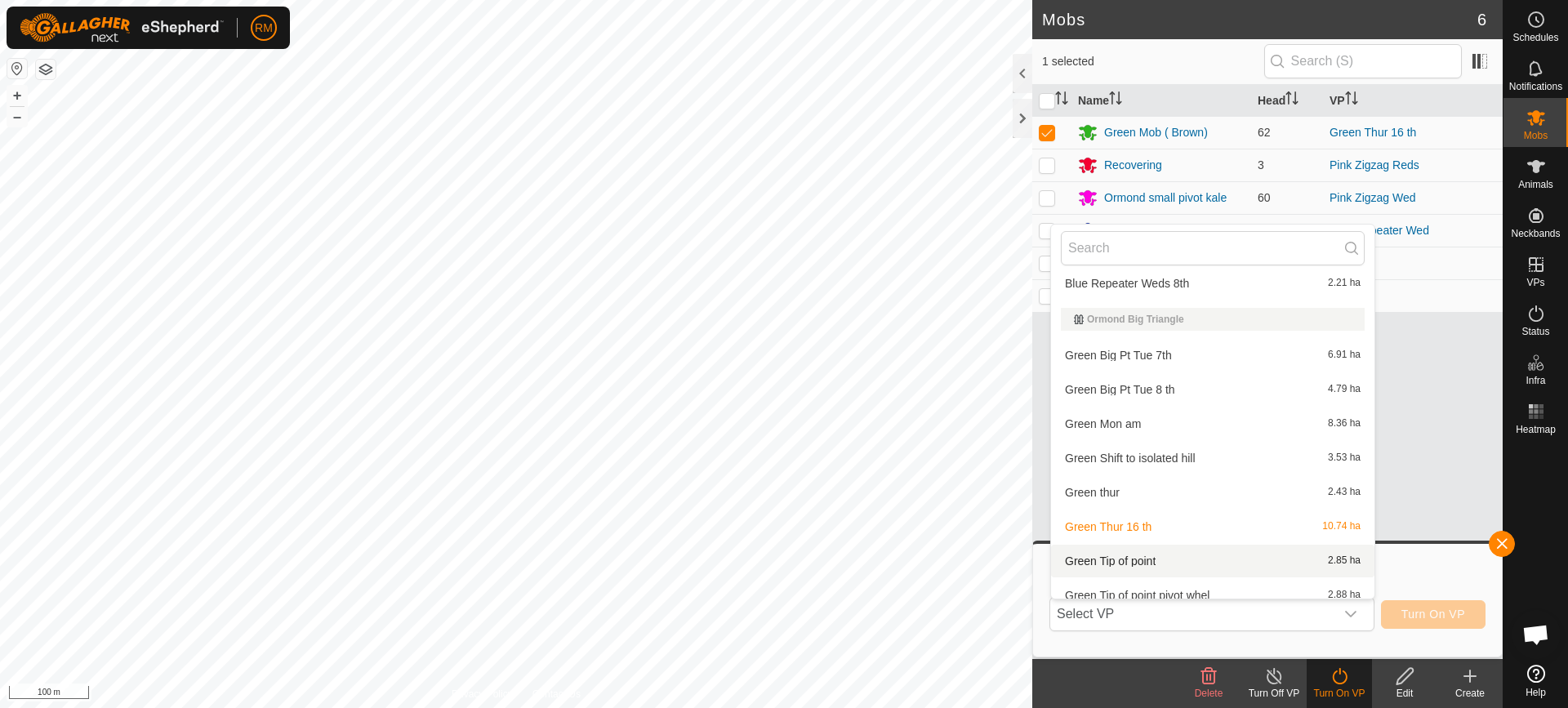
scroll to position [334, 0]
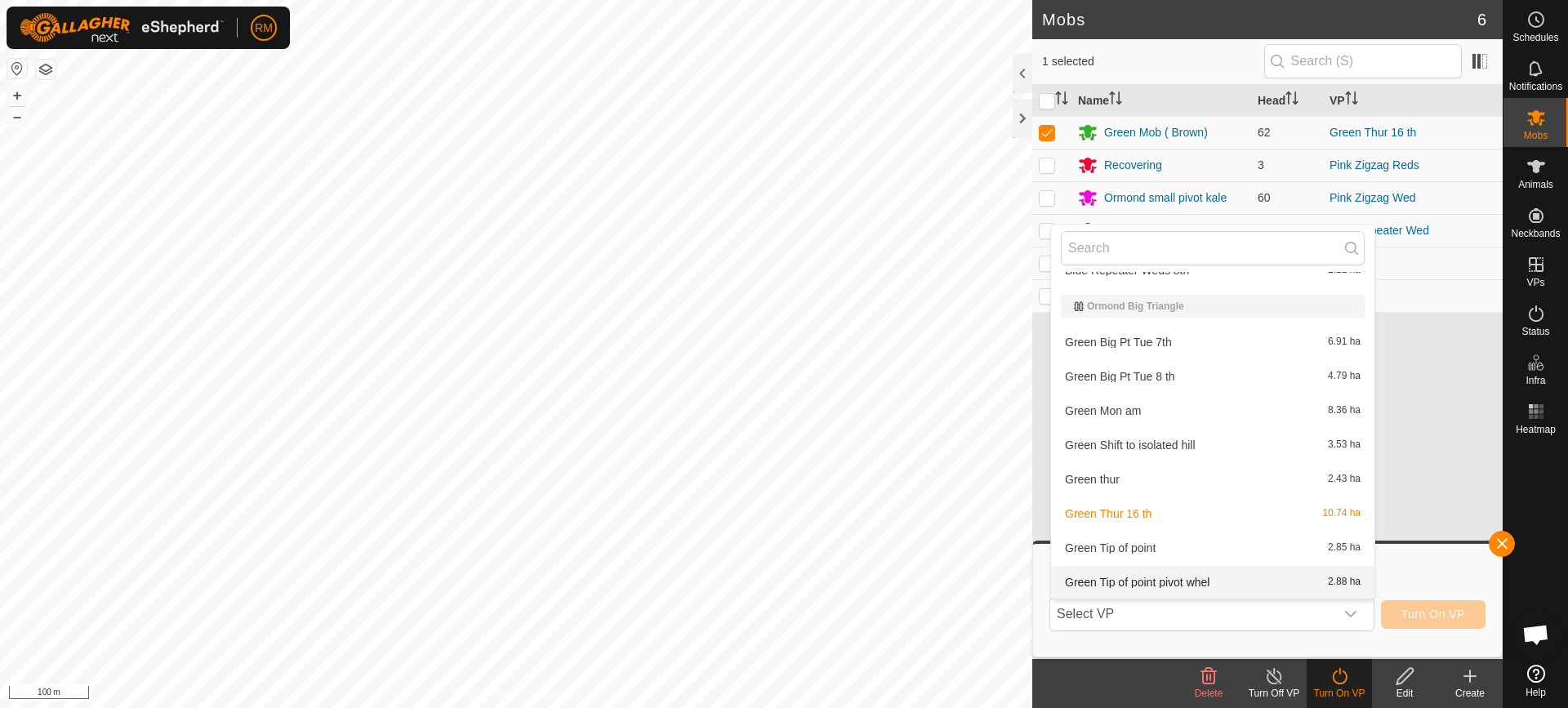
click at [1473, 676] on icon at bounding box center [1471, 676] width 12 height 0
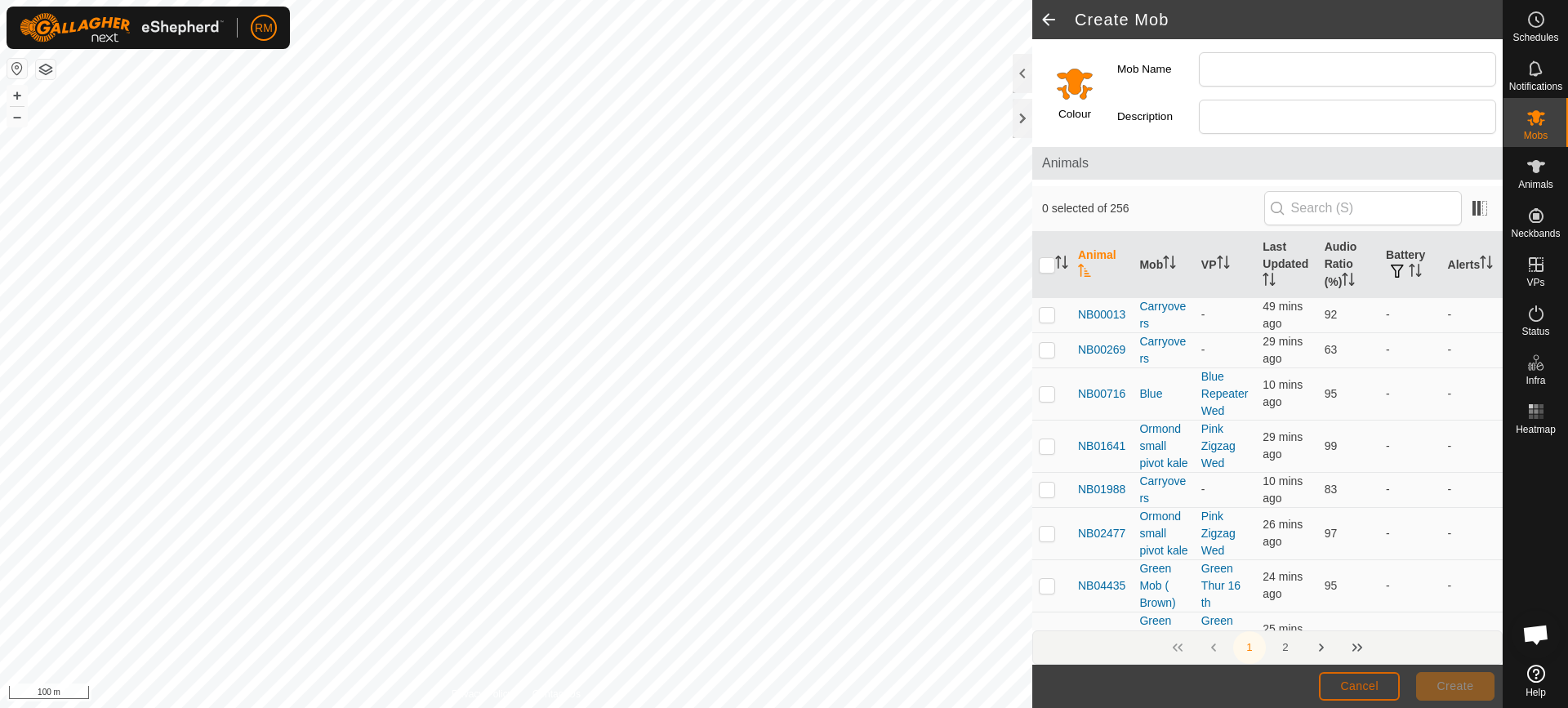
click at [1378, 688] on button "Cancel" at bounding box center [1359, 686] width 81 height 28
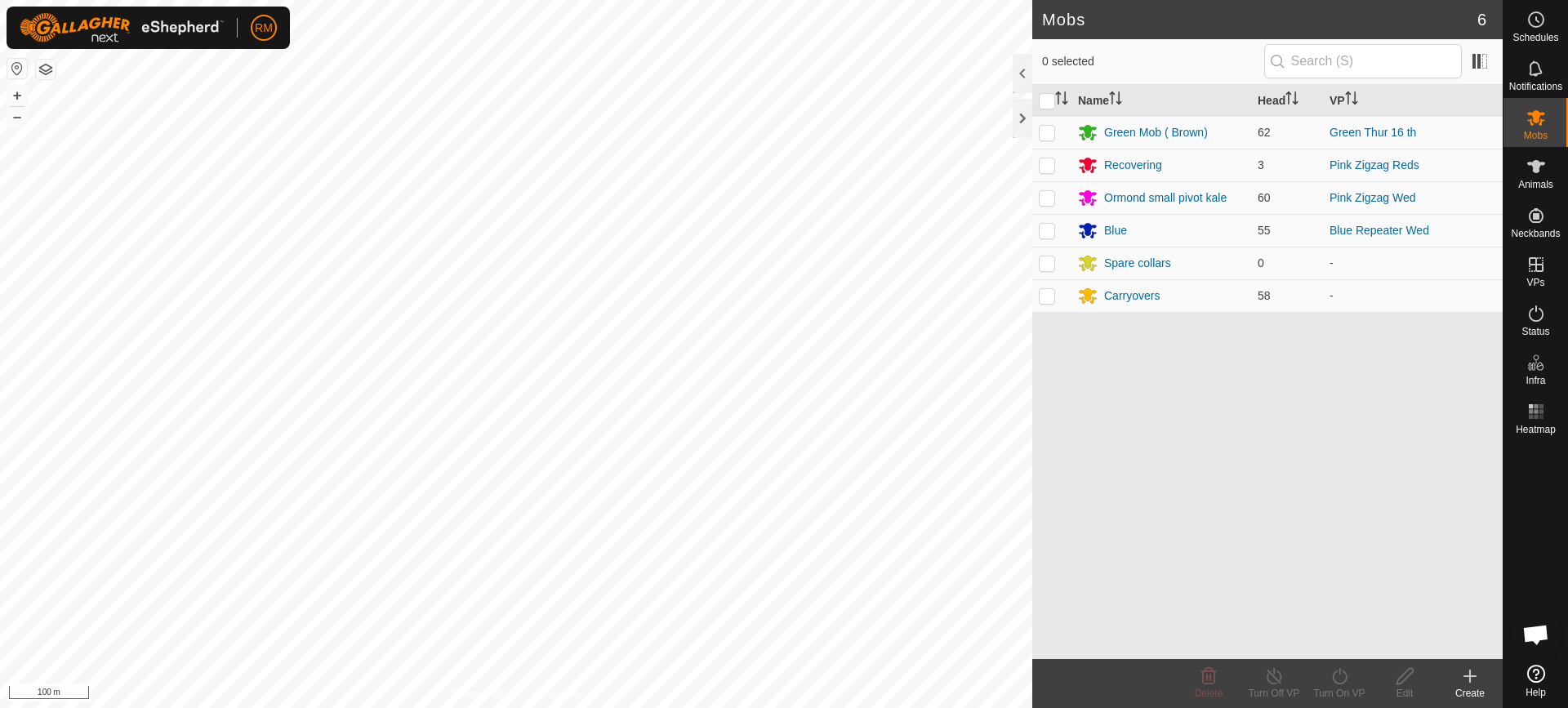
click at [1469, 675] on icon at bounding box center [1471, 676] width 20 height 20
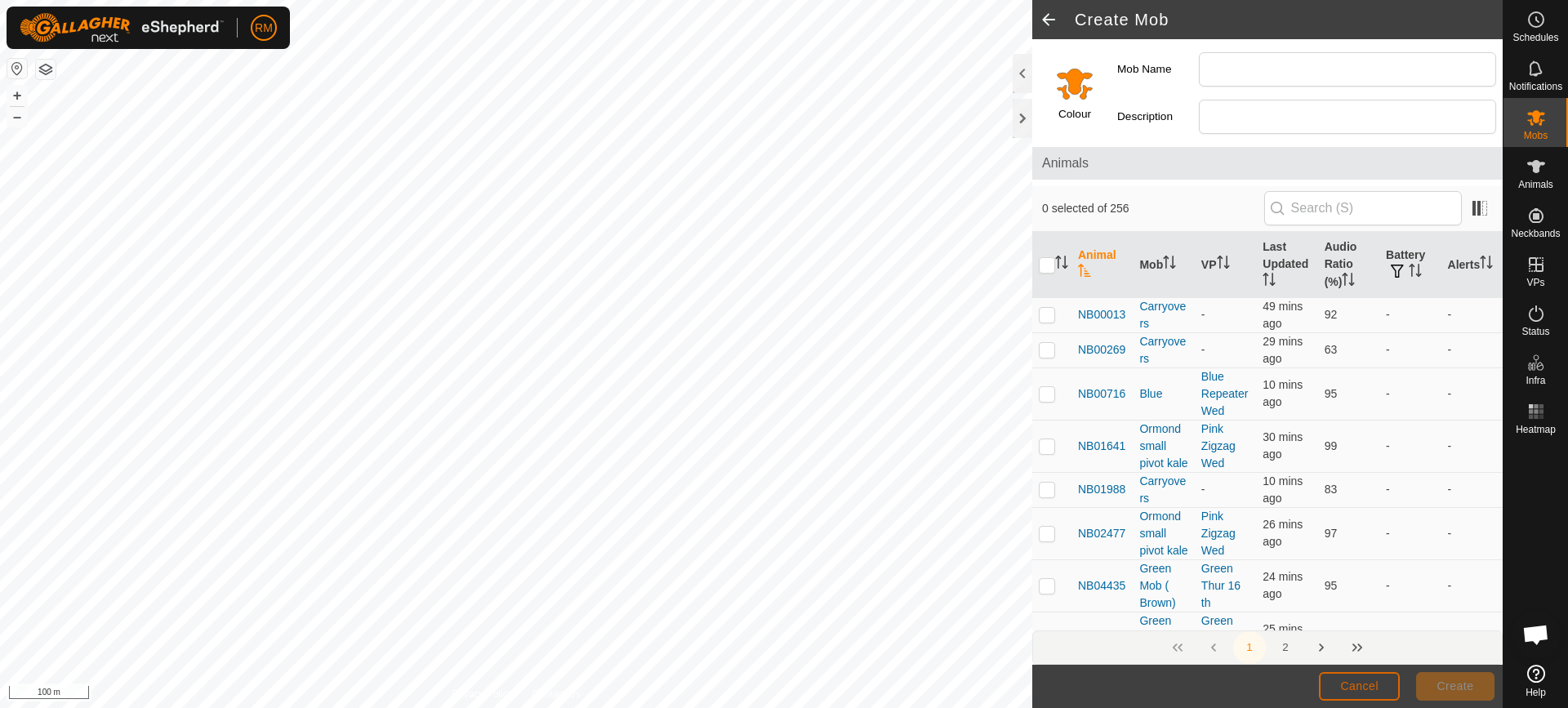
click at [1367, 690] on span "Cancel" at bounding box center [1359, 686] width 38 height 13
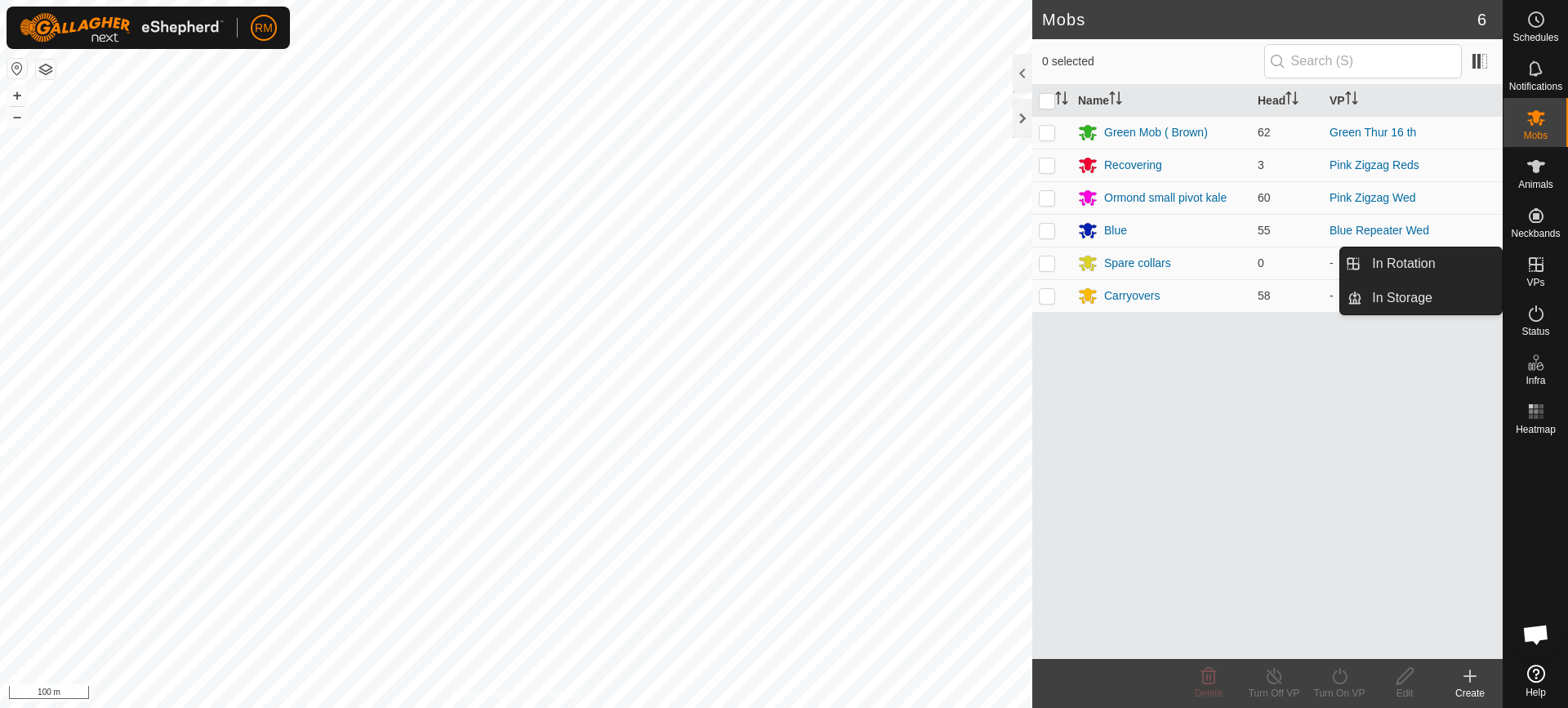
click at [1543, 270] on icon at bounding box center [1536, 265] width 15 height 15
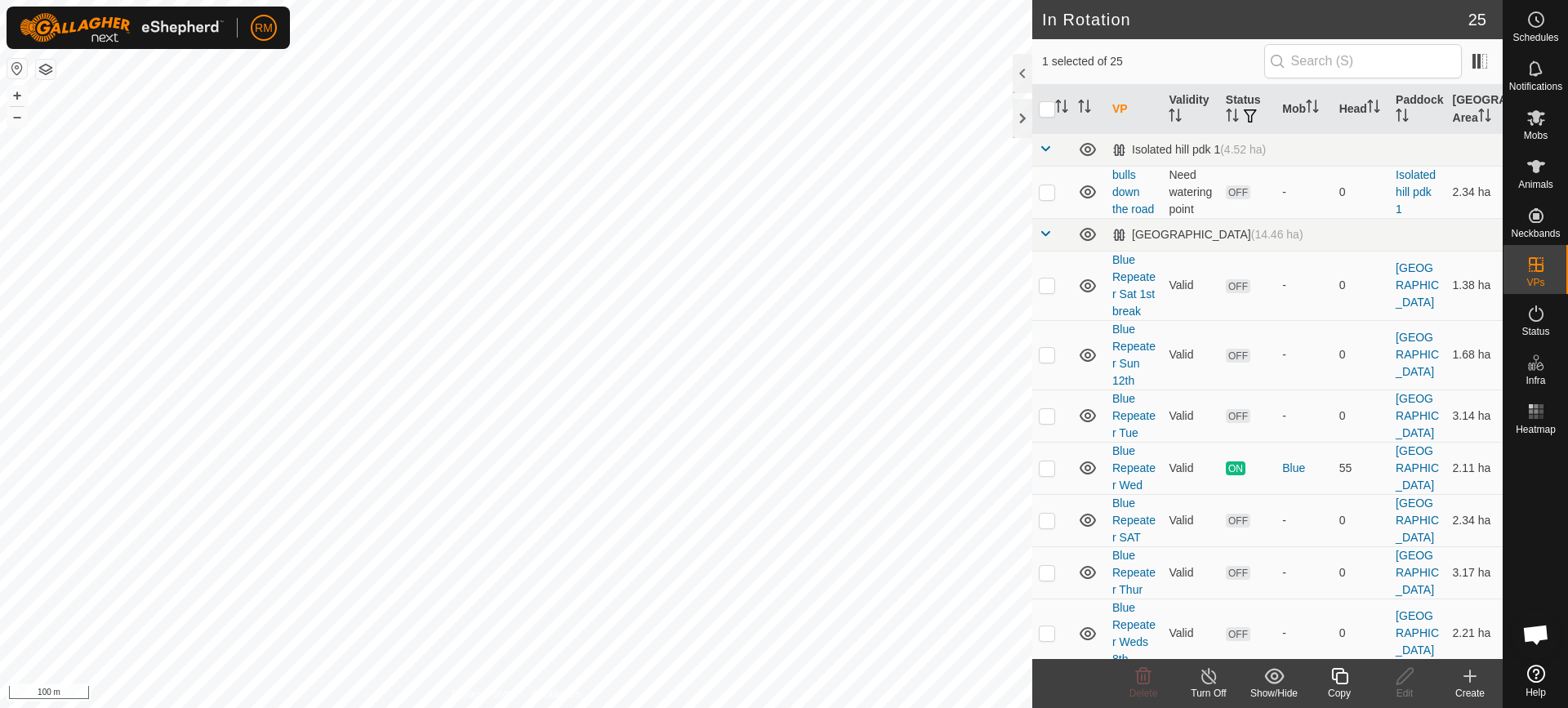
click at [1476, 677] on icon at bounding box center [1471, 676] width 20 height 20
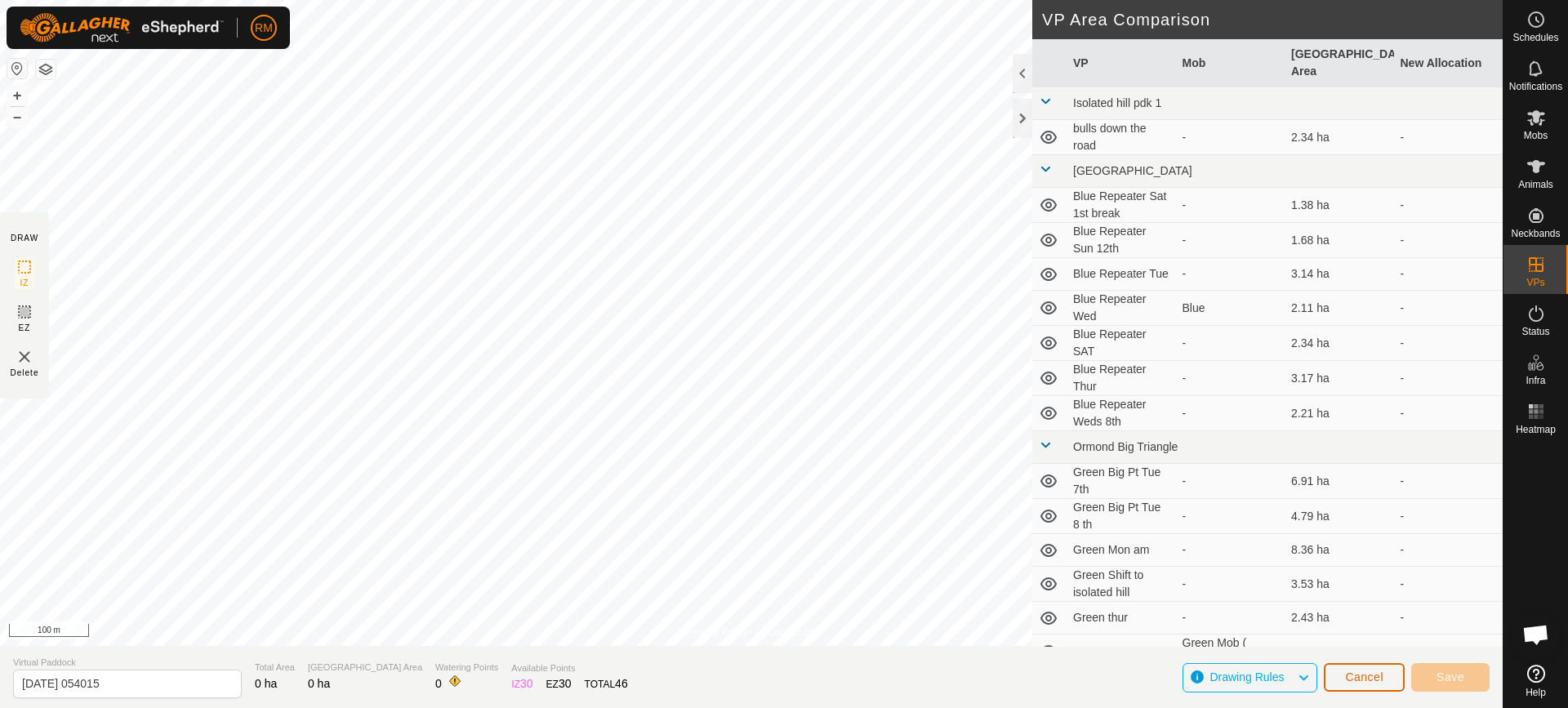
click at [1358, 678] on span "Cancel" at bounding box center [1364, 677] width 38 height 13
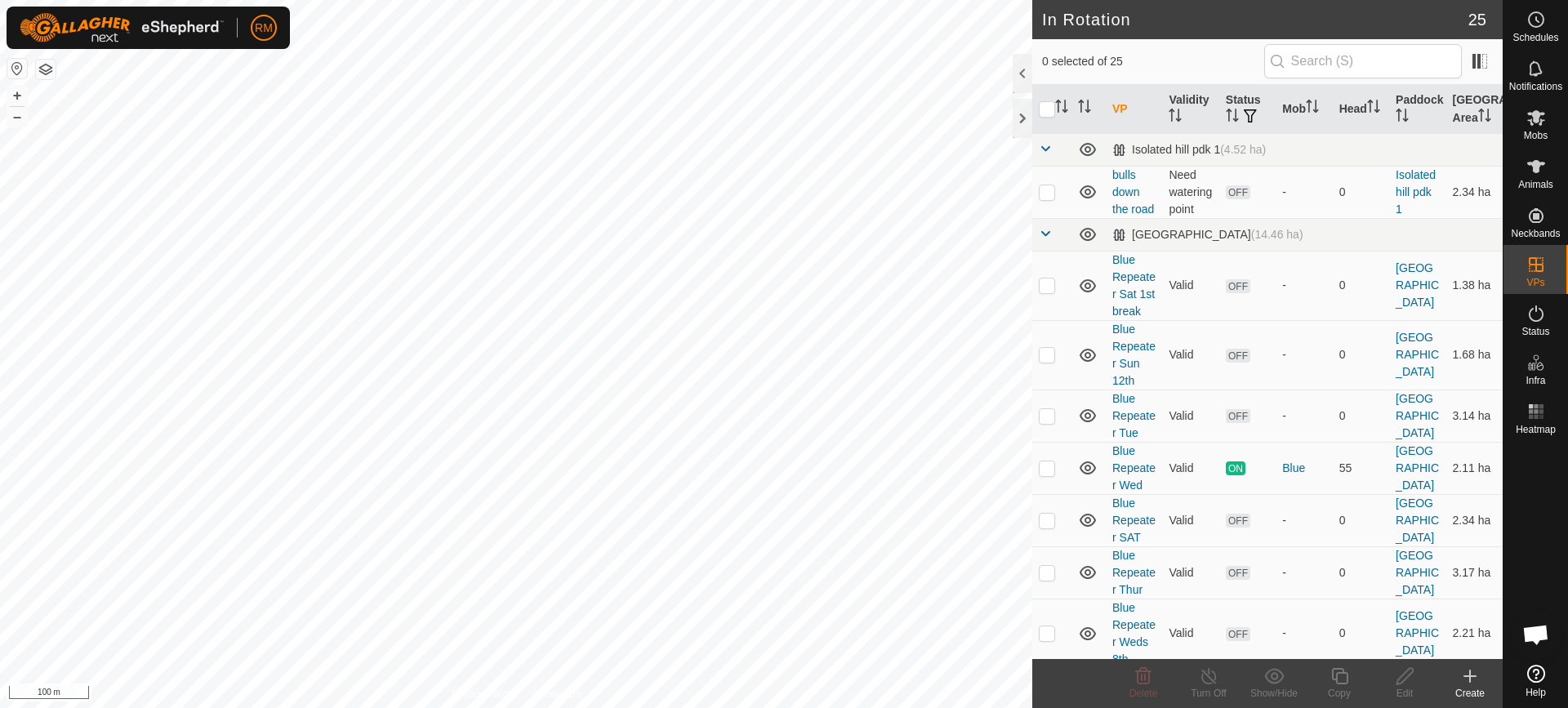
click at [1470, 674] on icon at bounding box center [1470, 676] width 0 height 12
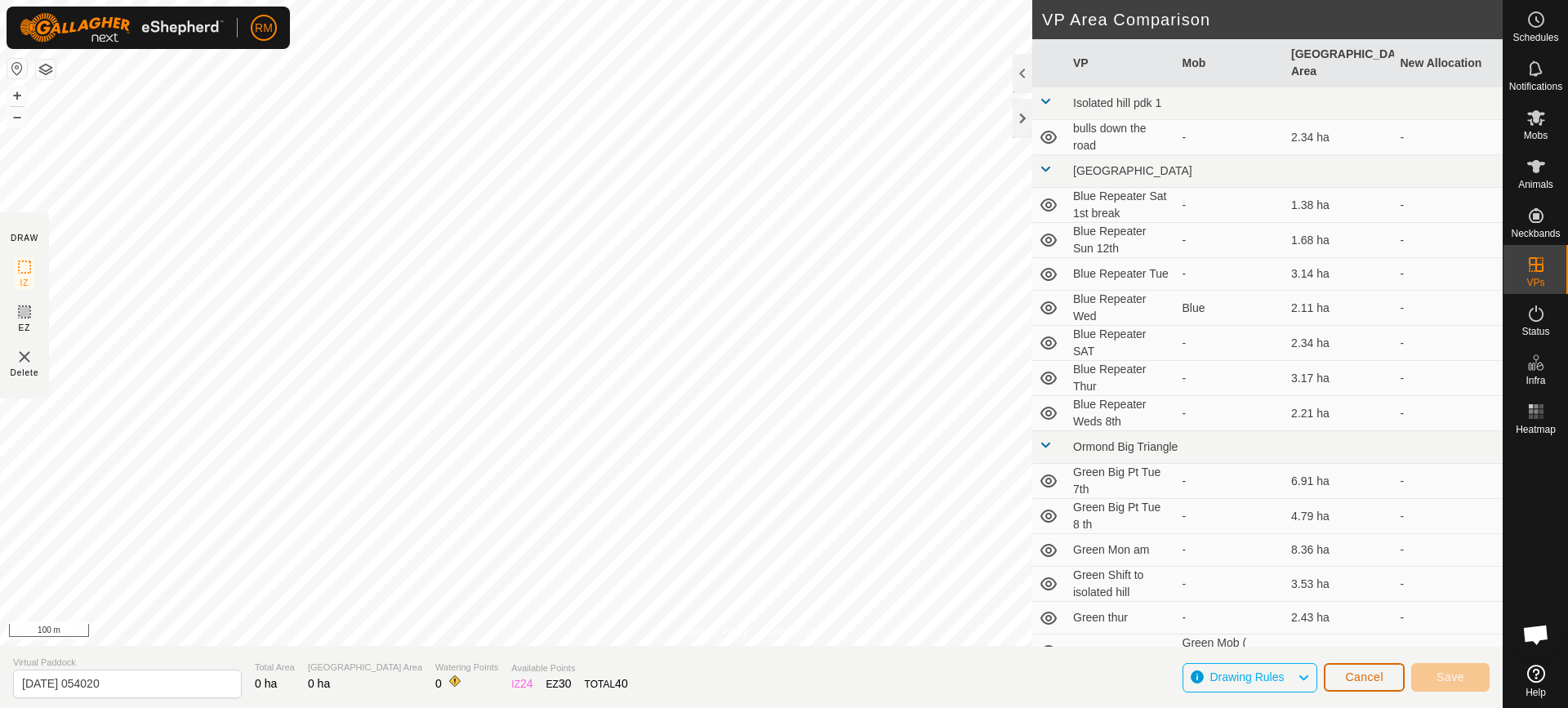
click at [1387, 675] on button "Cancel" at bounding box center [1364, 677] width 81 height 28
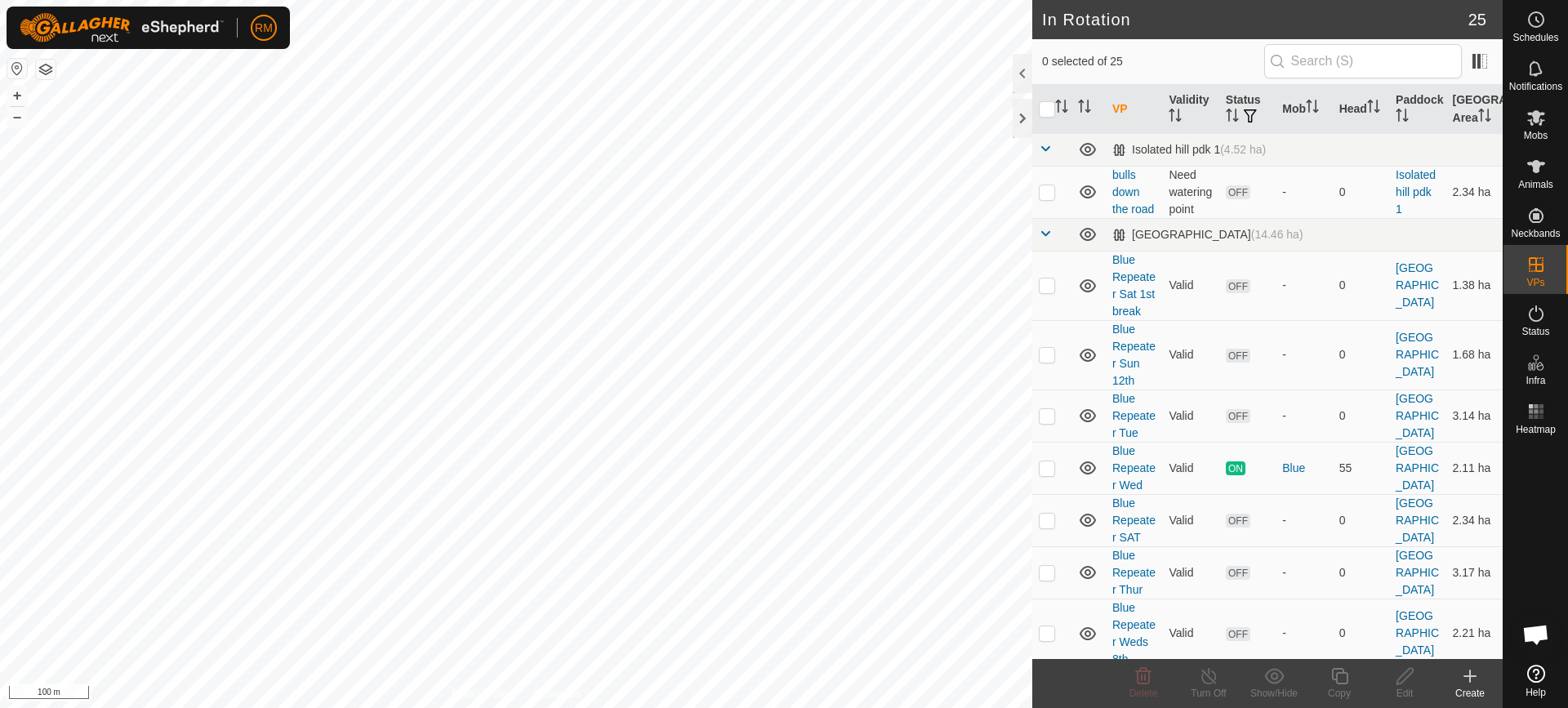
click at [1472, 680] on icon at bounding box center [1471, 676] width 20 height 20
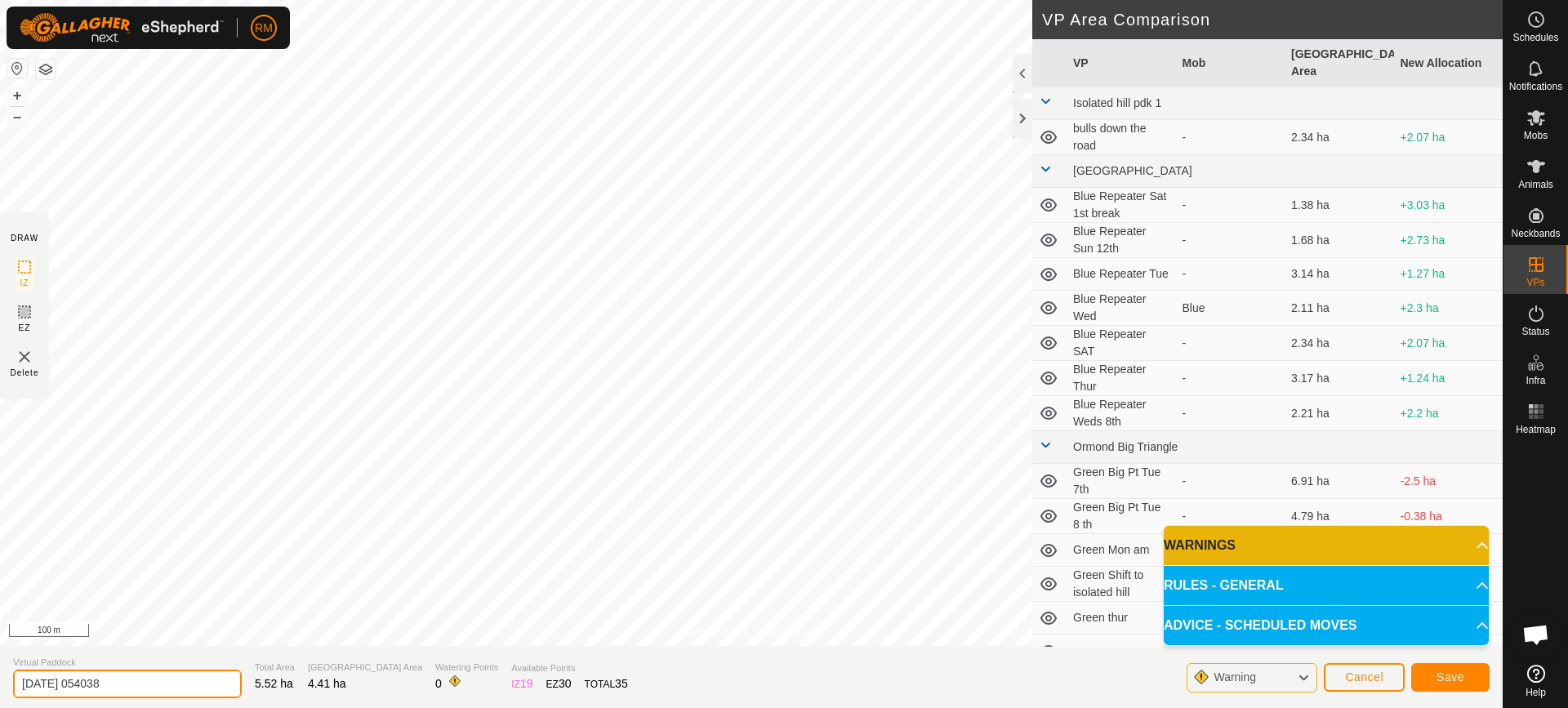
click at [137, 681] on input "[DATE] 054038" at bounding box center [127, 684] width 229 height 28
click at [22, 678] on input "[DATE]" at bounding box center [127, 684] width 229 height 28
type input "Green [DATE]"
click at [1442, 672] on span "Save" at bounding box center [1450, 677] width 27 height 13
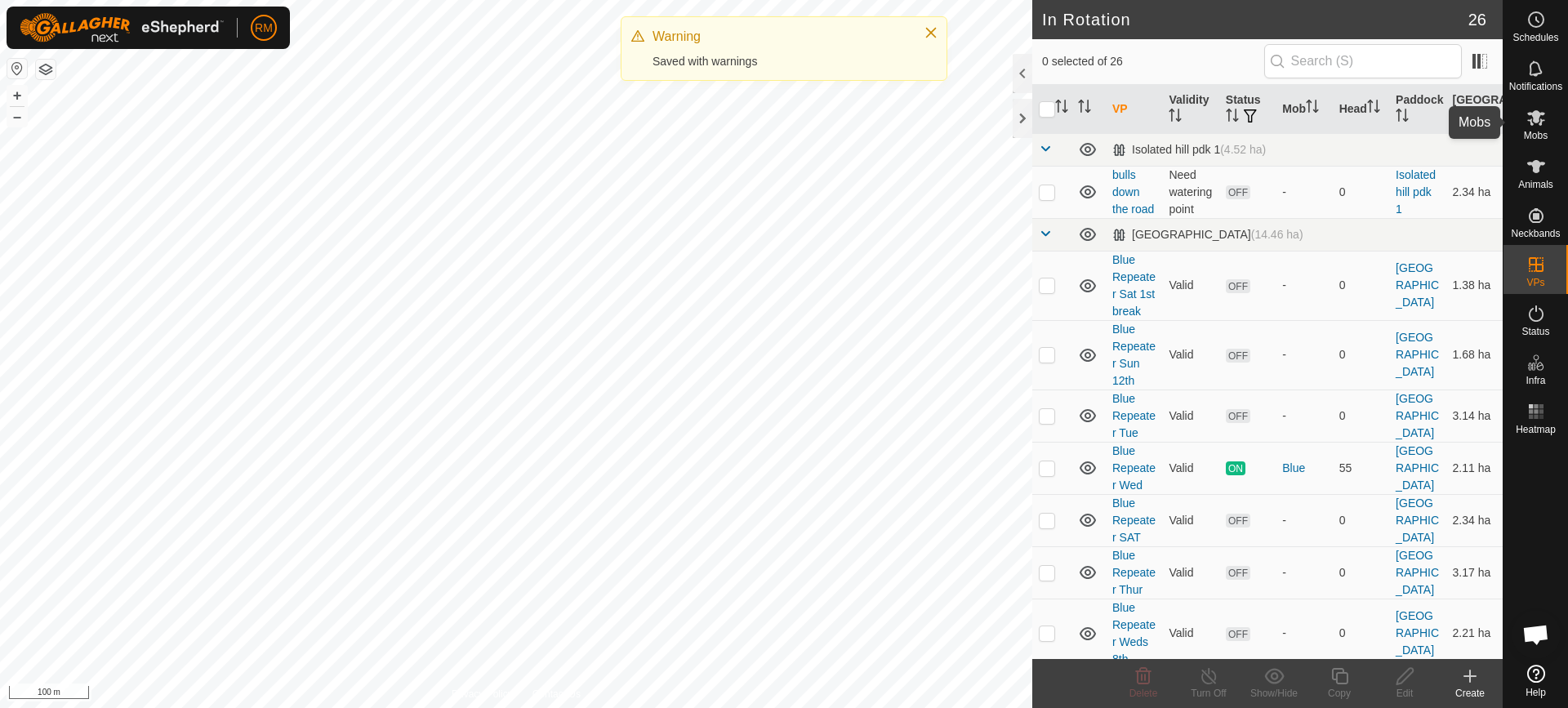
click at [1537, 121] on icon at bounding box center [1536, 118] width 18 height 16
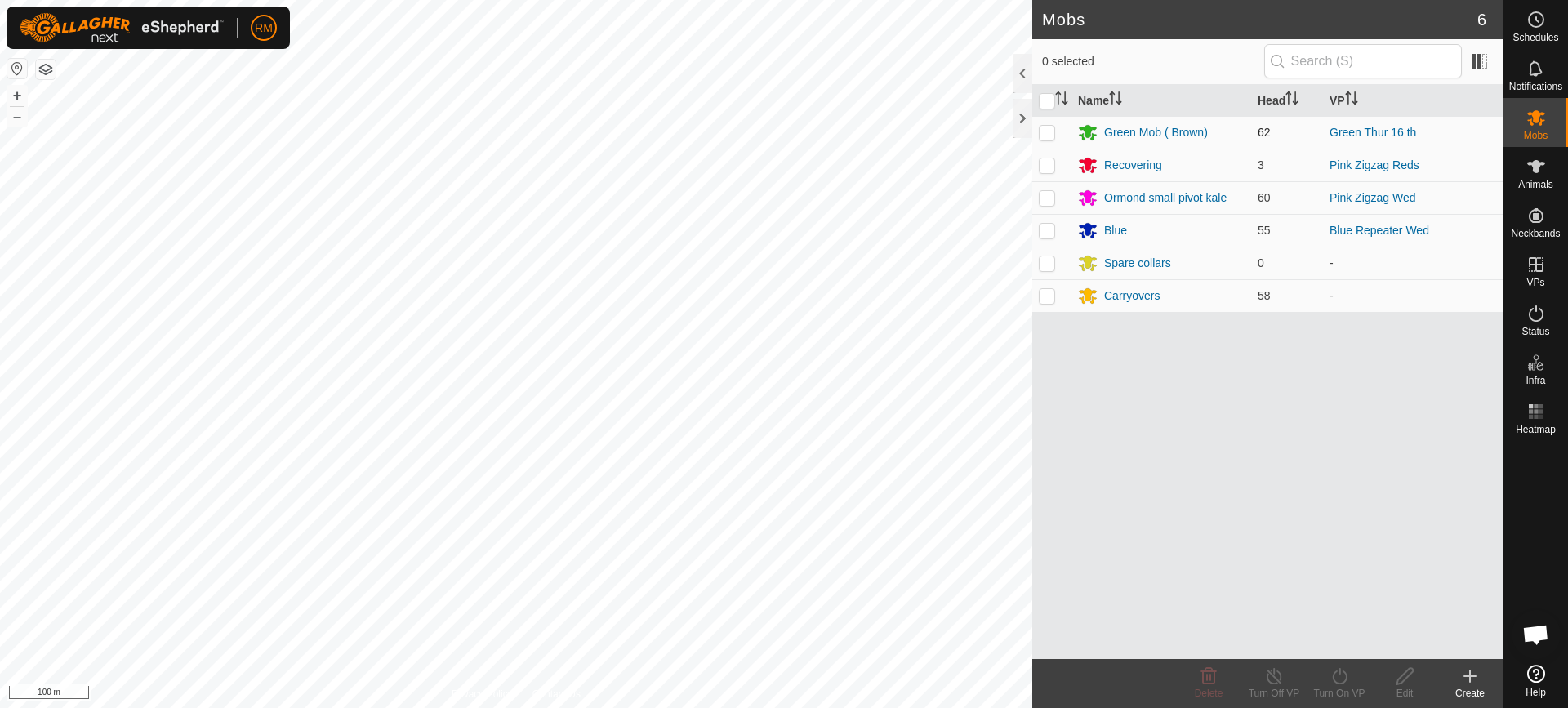
click at [1046, 131] on p-checkbox at bounding box center [1047, 132] width 17 height 13
checkbox input "true"
click at [1338, 676] on icon at bounding box center [1340, 676] width 21 height 20
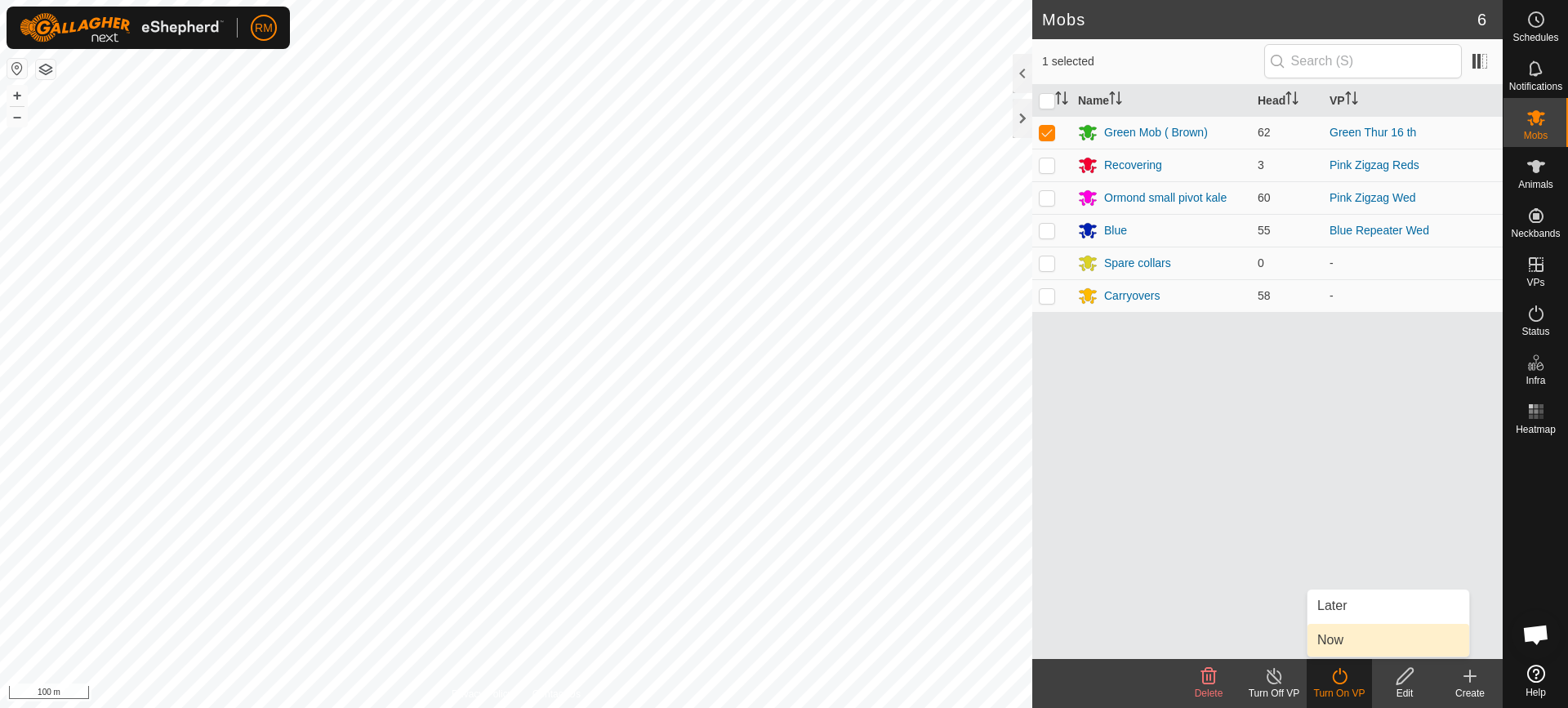
click at [1342, 637] on link "Now" at bounding box center [1388, 640] width 161 height 32
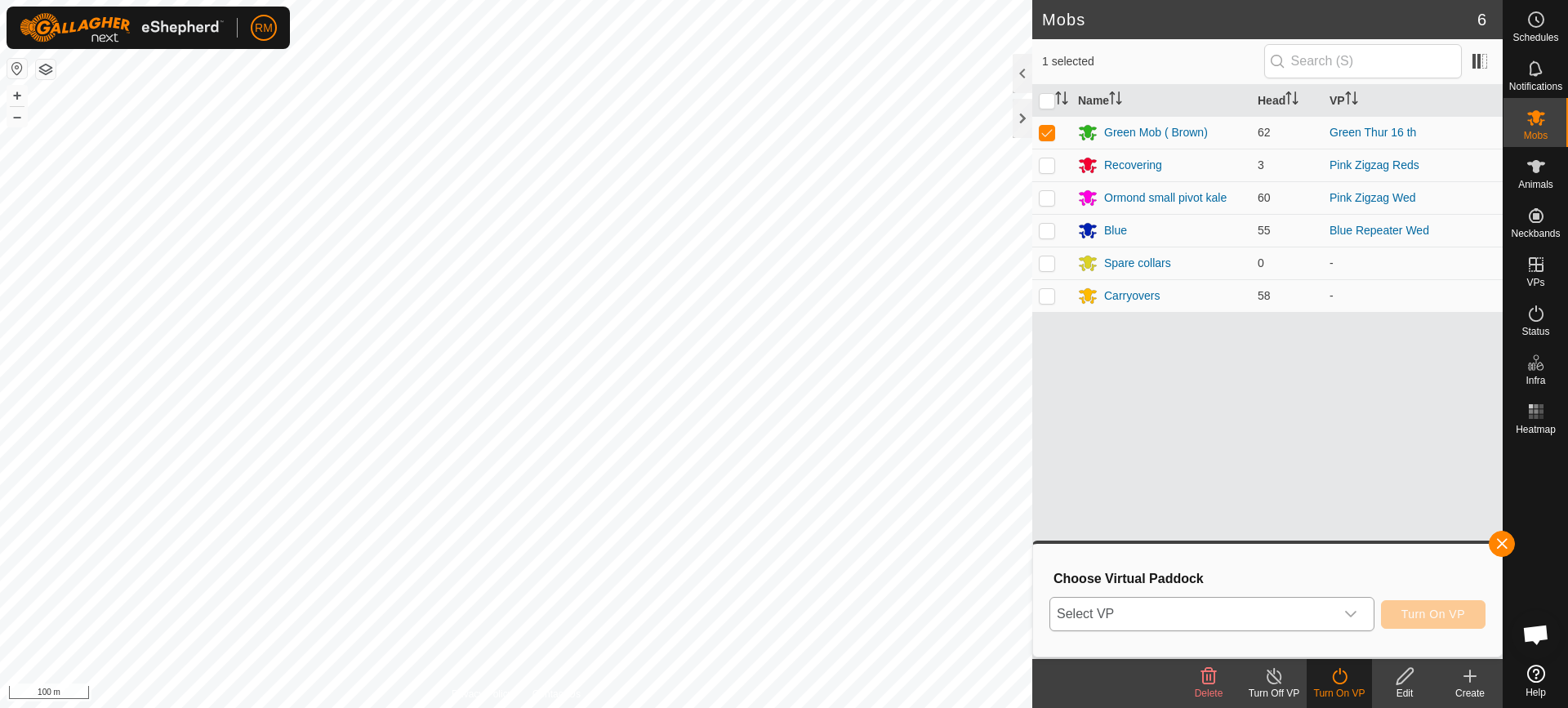
click at [1350, 609] on icon "dropdown trigger" at bounding box center [1351, 615] width 13 height 13
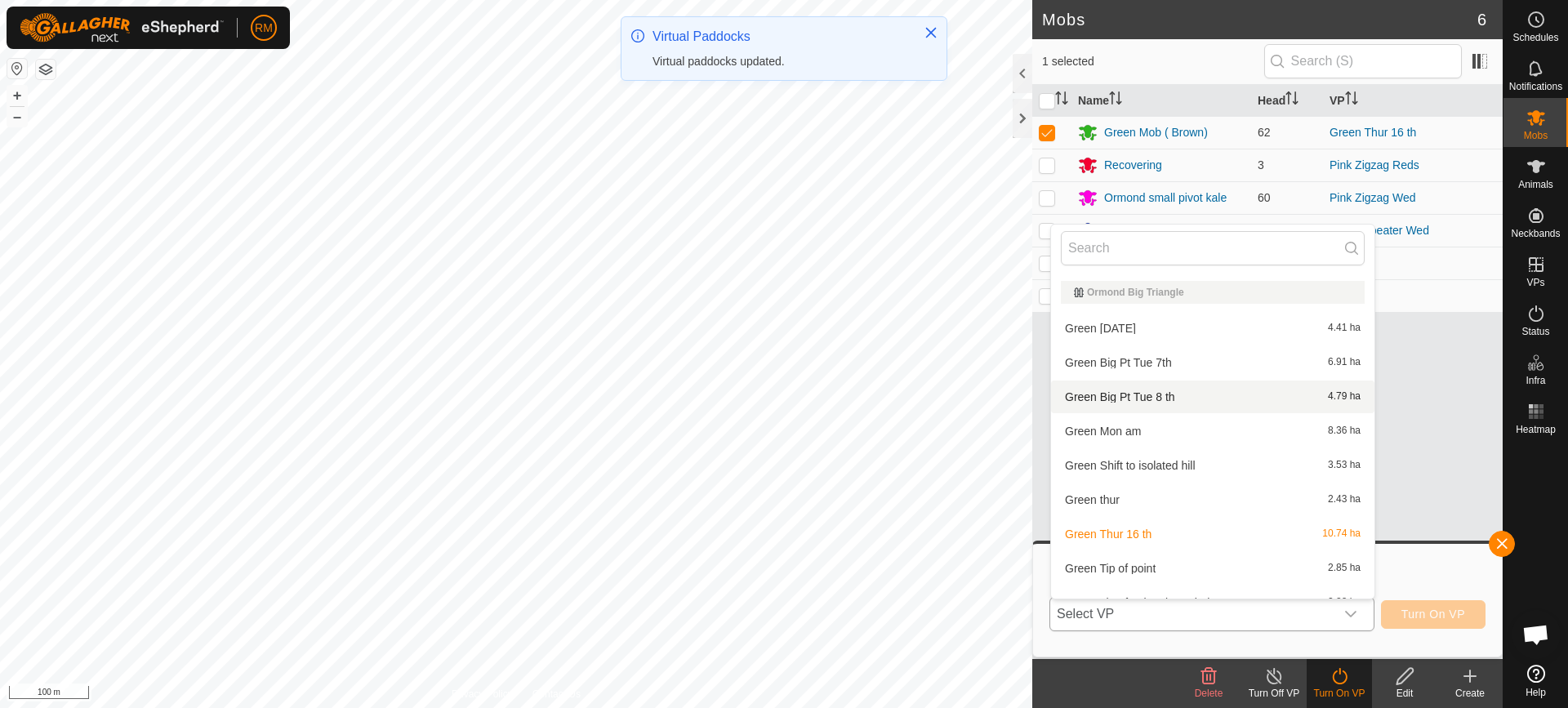
scroll to position [348, 0]
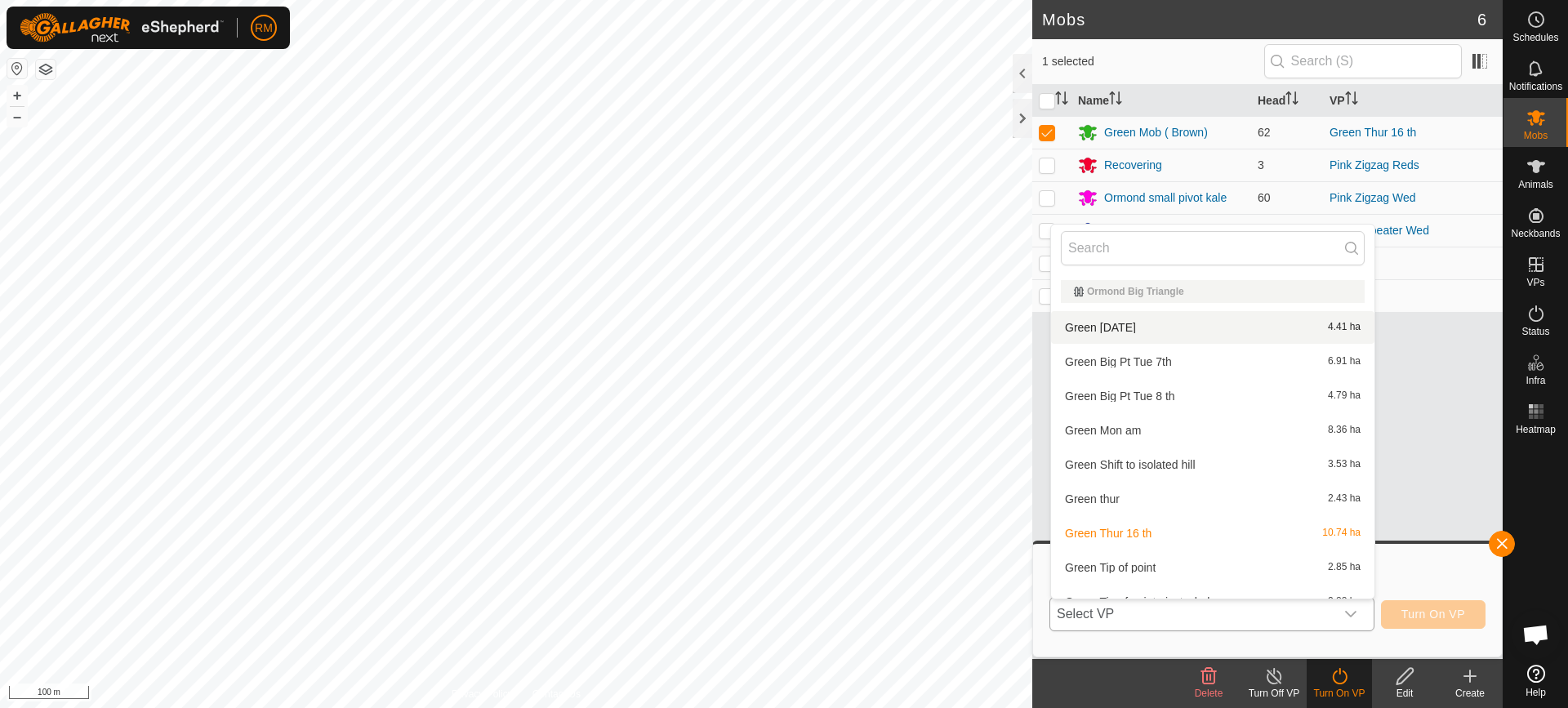
click at [1178, 326] on li "Green [DATE] 4.41 ha" at bounding box center [1213, 327] width 324 height 32
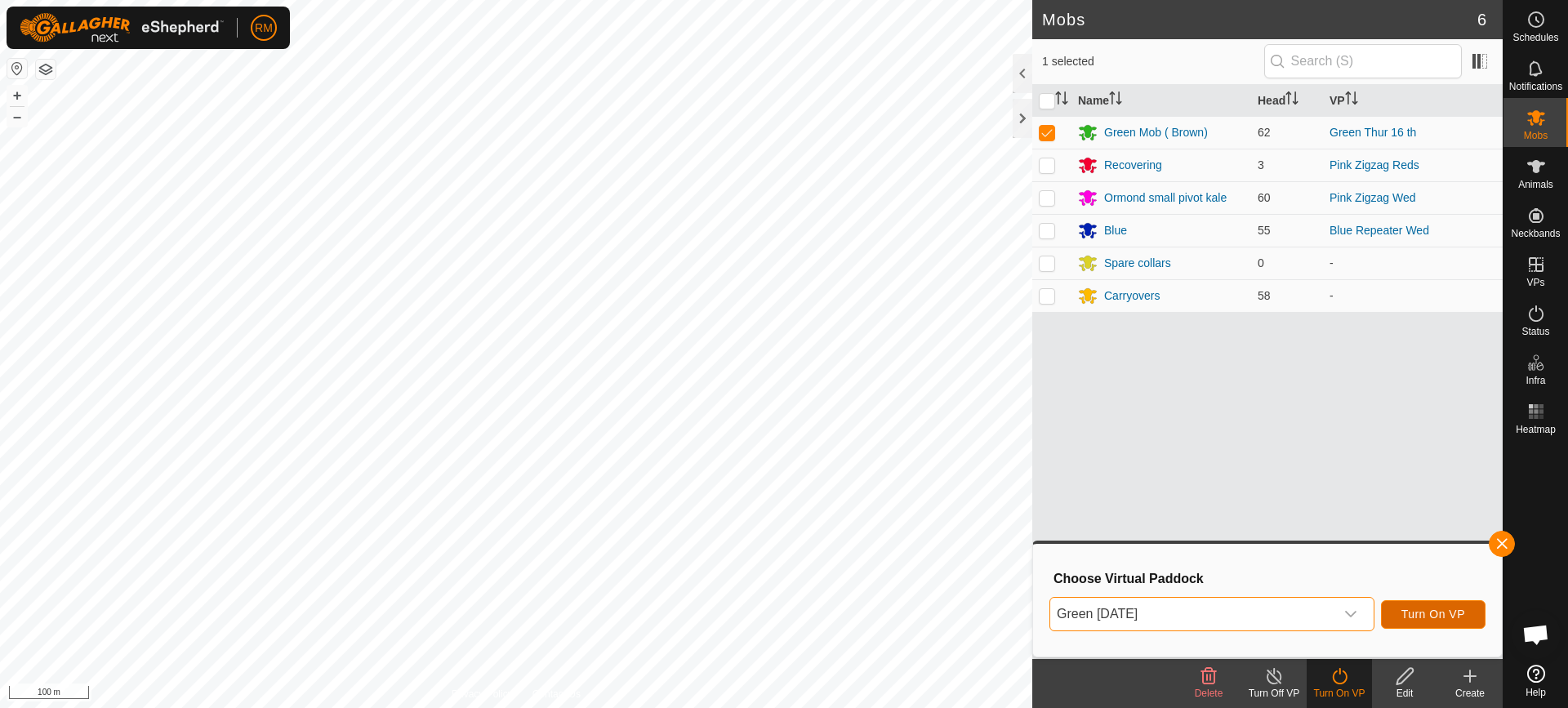
click at [1450, 610] on span "Turn On VP" at bounding box center [1433, 615] width 64 height 13
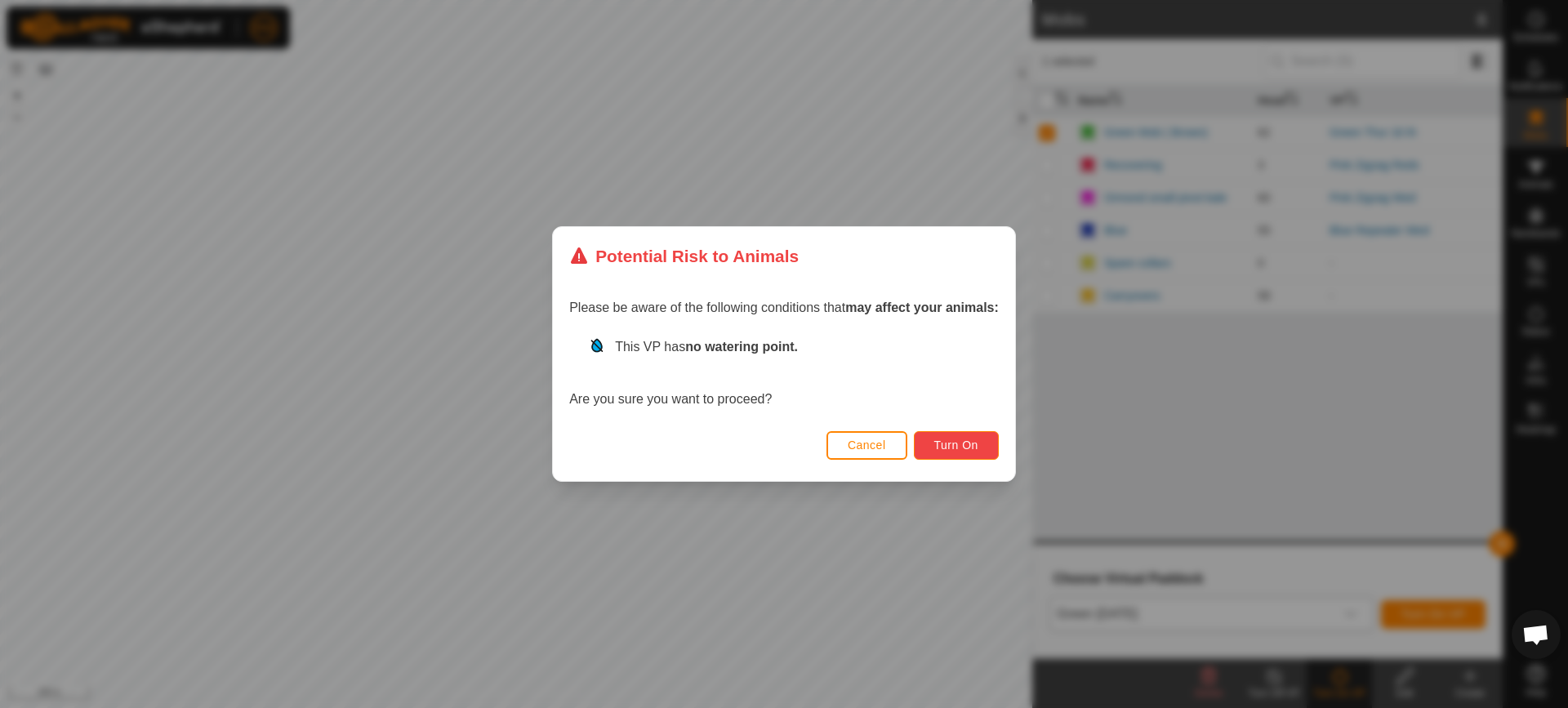
click at [952, 448] on span "Turn On" at bounding box center [956, 445] width 44 height 13
